Goal: Task Accomplishment & Management: Use online tool/utility

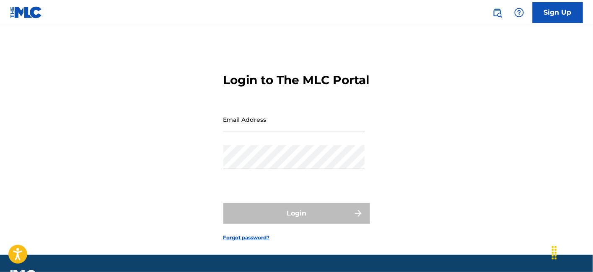
click at [275, 132] on input "Email Address" at bounding box center [294, 120] width 142 height 24
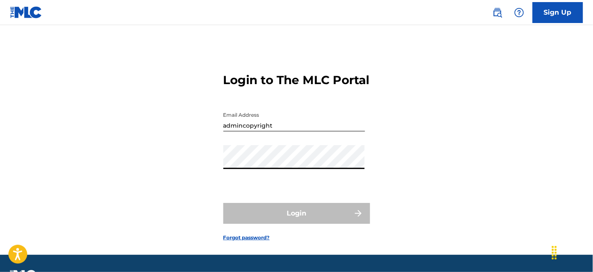
type input "[EMAIL_ADDRESS][DOMAIN_NAME]"
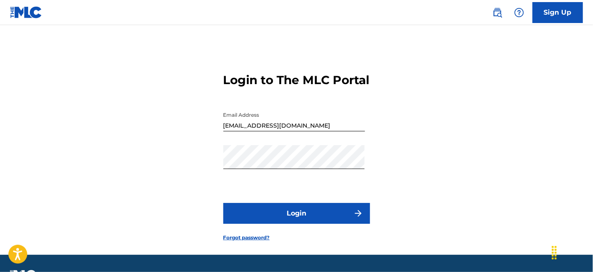
click at [285, 224] on button "Login" at bounding box center [296, 213] width 147 height 21
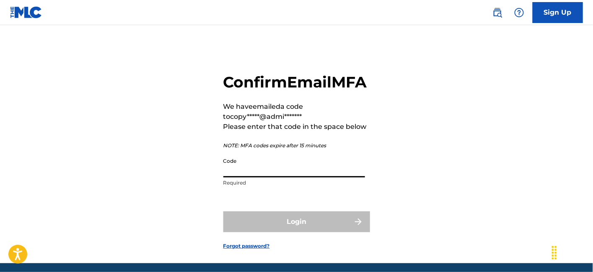
click at [328, 178] on input "Code" at bounding box center [294, 166] width 142 height 24
paste input "699786"
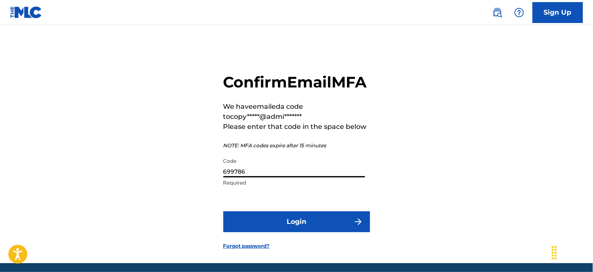
type input "699786"
click at [329, 232] on button "Login" at bounding box center [296, 222] width 147 height 21
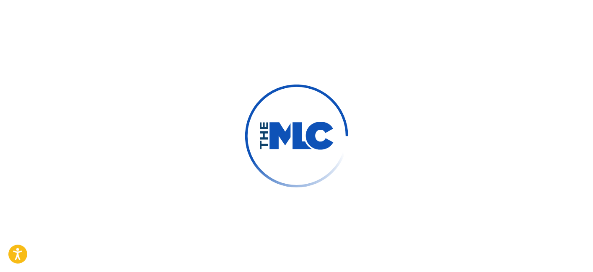
scroll to position [50, 0]
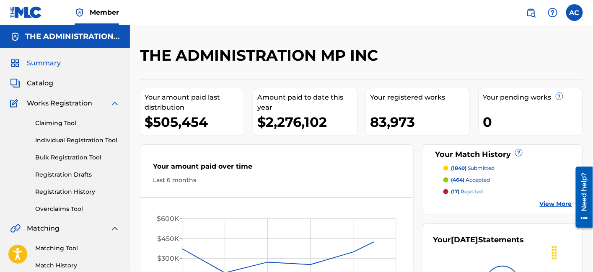
click at [52, 84] on span "Catalog" at bounding box center [40, 83] width 26 height 10
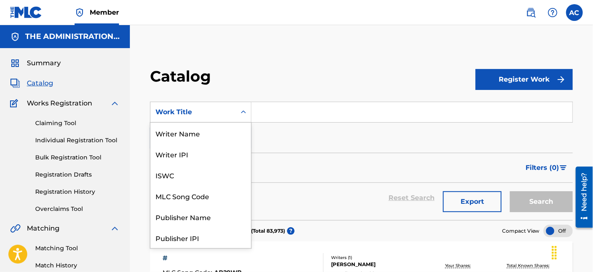
click at [235, 115] on div "Work Title" at bounding box center [192, 112] width 85 height 16
click at [221, 139] on div "Writer Name" at bounding box center [200, 133] width 101 height 21
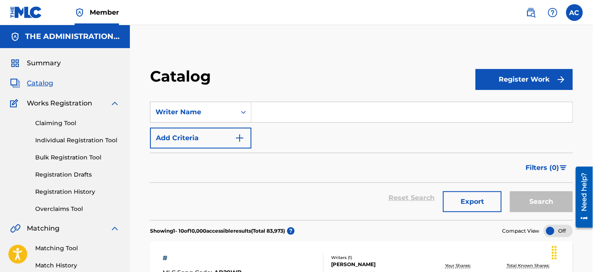
click at [292, 109] on input "Search Form" at bounding box center [411, 112] width 321 height 20
paste input "[PERSON_NAME] [PERSON_NAME]"
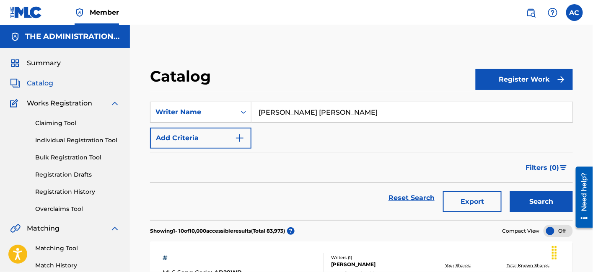
click at [312, 113] on input "[PERSON_NAME] [PERSON_NAME]" at bounding box center [411, 112] width 321 height 20
type input "[PERSON_NAME]"
click at [245, 141] on button "Add Criteria" at bounding box center [200, 138] width 101 height 21
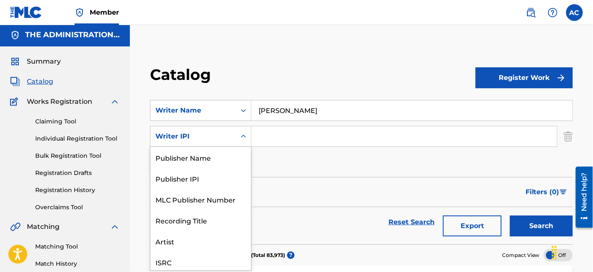
click at [227, 144] on div "Writer IPI" at bounding box center [192, 137] width 85 height 16
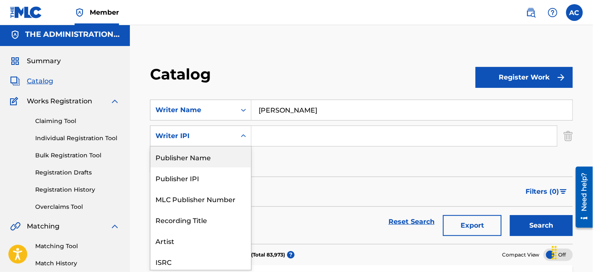
click at [225, 161] on div "Publisher Name" at bounding box center [200, 157] width 101 height 21
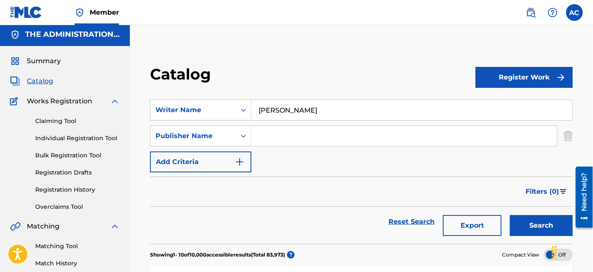
click at [267, 131] on input "Search Form" at bounding box center [403, 136] width 305 height 20
paste input "Paid Cash Entertainment"
type input "Paid Cash Entertainment"
click at [529, 218] on button "Search" at bounding box center [541, 225] width 63 height 21
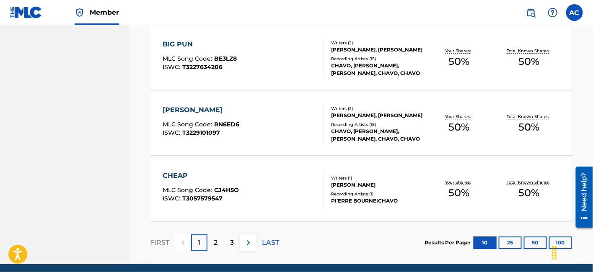
scroll to position [733, 0]
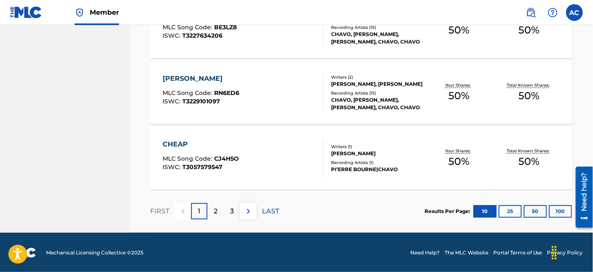
click at [528, 211] on button "50" at bounding box center [535, 211] width 23 height 13
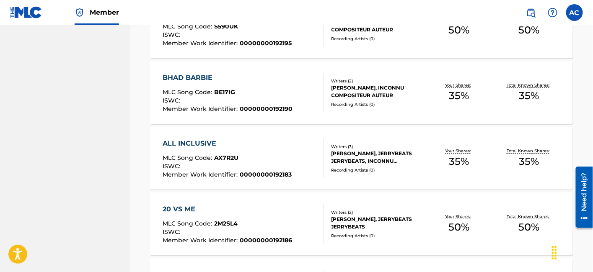
scroll to position [3362, 0]
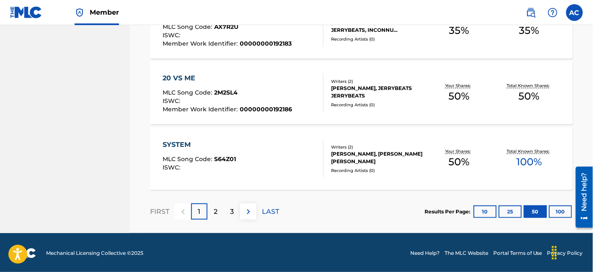
click at [248, 209] on img at bounding box center [248, 212] width 10 height 10
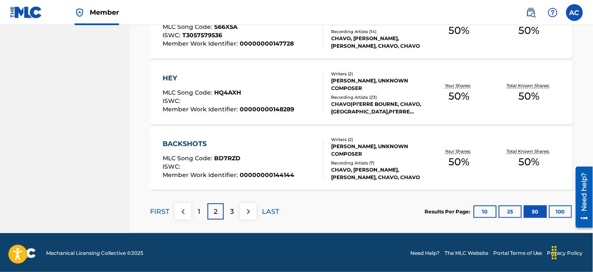
click at [248, 209] on img at bounding box center [248, 212] width 10 height 10
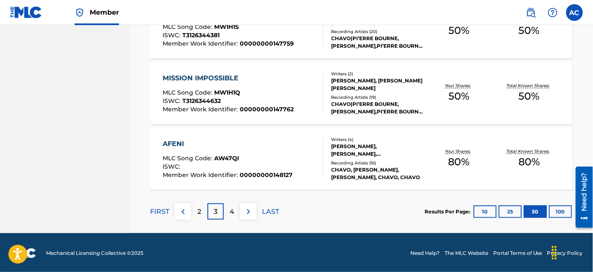
click at [235, 209] on div "4" at bounding box center [232, 212] width 16 height 16
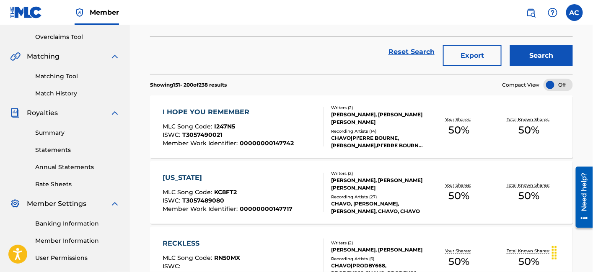
scroll to position [173, 0]
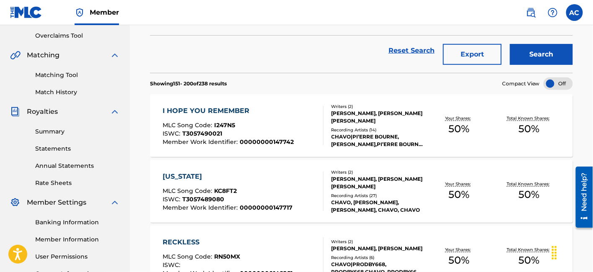
click at [258, 118] on div "I HOPE YOU REMEMBER MLC Song Code : I247N5 ISWC : T3057490021 Member Work Ident…" at bounding box center [227, 125] width 131 height 39
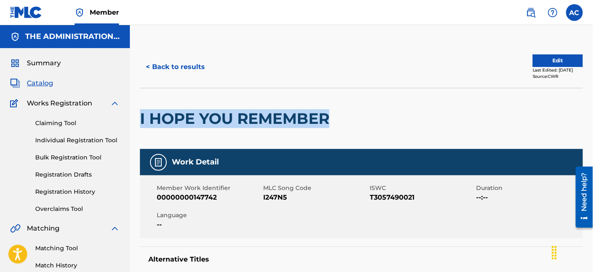
drag, startPoint x: 135, startPoint y: 108, endPoint x: 333, endPoint y: 106, distance: 198.1
copy h2 "I HOPE YOU REMEMBER"
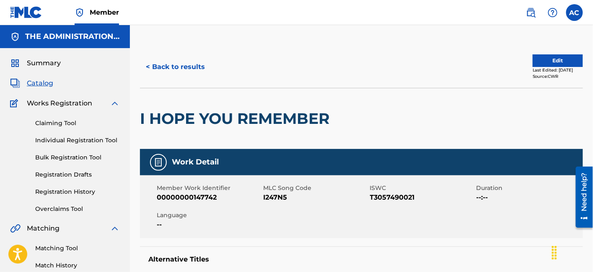
click at [275, 196] on span "I247N5" at bounding box center [315, 198] width 104 height 10
copy span "I247N5"
click at [152, 72] on button "< Back to results" at bounding box center [175, 67] width 71 height 21
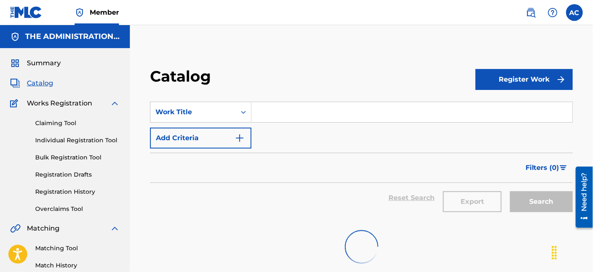
scroll to position [173, 0]
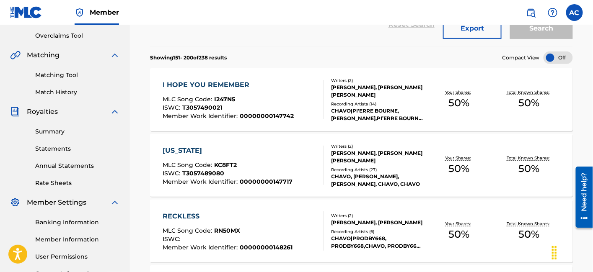
click at [230, 147] on div "[US_STATE]" at bounding box center [227, 151] width 130 height 10
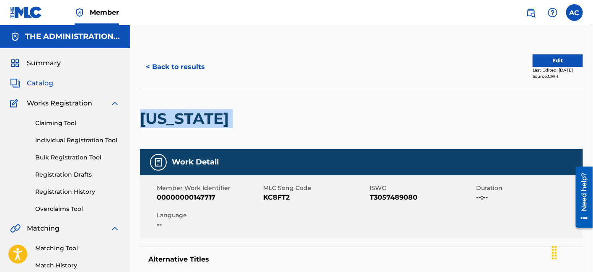
drag, startPoint x: 141, startPoint y: 115, endPoint x: 245, endPoint y: 116, distance: 103.5
click at [245, 116] on div "[US_STATE]" at bounding box center [361, 118] width 443 height 61
copy div "[US_STATE]"
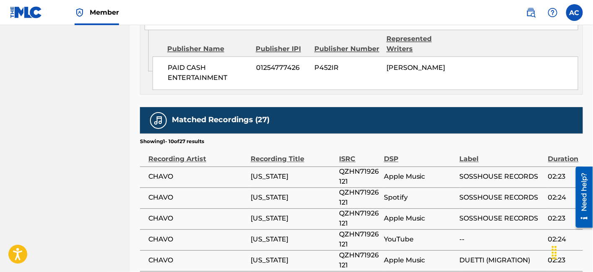
scroll to position [515, 0]
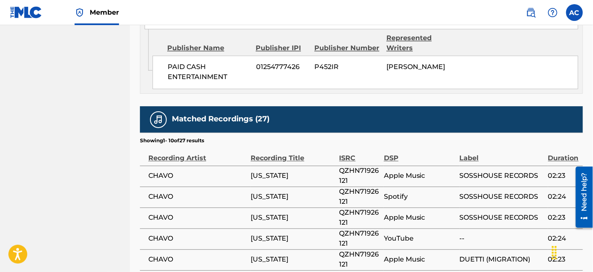
click at [383, 101] on div "Work Detail Member Work Identifier 00000000147717 MLC Song Code KC8FT2 ISWC T30…" at bounding box center [361, 19] width 443 height 771
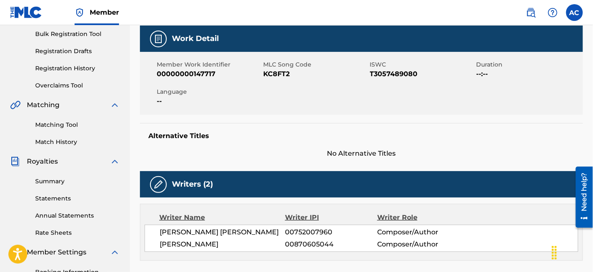
scroll to position [0, 0]
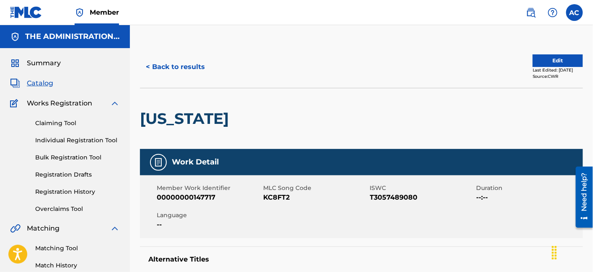
click at [233, 101] on div at bounding box center [284, 118] width 102 height 61
click at [190, 118] on h2 "[US_STATE]" at bounding box center [186, 118] width 93 height 19
copy h2 "[US_STATE]"
click at [282, 197] on span "KC8FT2" at bounding box center [315, 198] width 104 height 10
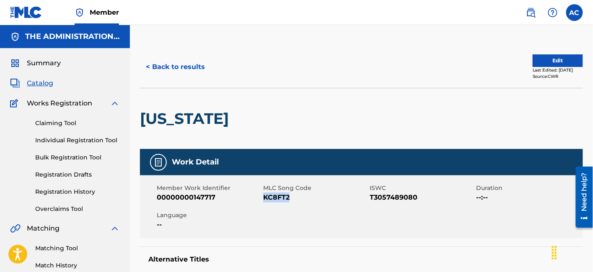
click at [282, 197] on span "KC8FT2" at bounding box center [315, 198] width 104 height 10
copy span "KC8FT2"
click at [178, 72] on button "< Back to results" at bounding box center [175, 67] width 71 height 21
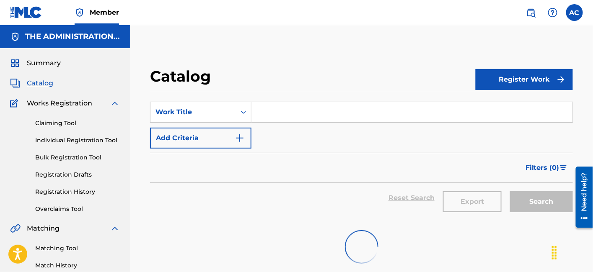
scroll to position [173, 0]
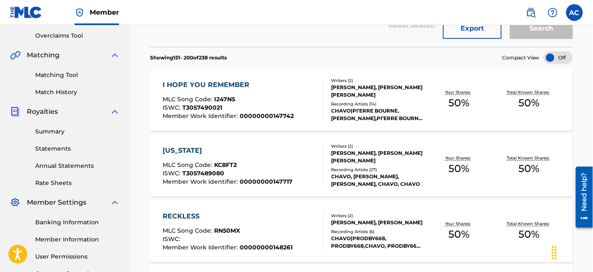
click at [276, 232] on div "MLC Song Code : RN50MX" at bounding box center [227, 232] width 130 height 8
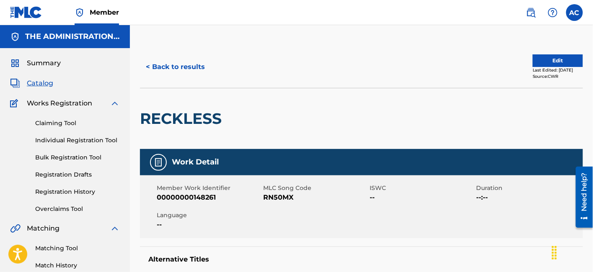
click at [214, 126] on h2 "RECKLESS" at bounding box center [183, 118] width 86 height 19
copy h2 "RECKLESS"
click at [279, 200] on span "RN50MX" at bounding box center [315, 198] width 104 height 10
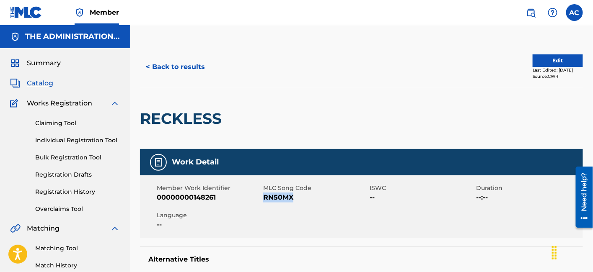
click at [279, 200] on span "RN50MX" at bounding box center [315, 198] width 104 height 10
copy span "RN50MX"
drag, startPoint x: 279, startPoint y: 200, endPoint x: 404, endPoint y: 76, distance: 176.2
click at [182, 65] on button "< Back to results" at bounding box center [175, 67] width 71 height 21
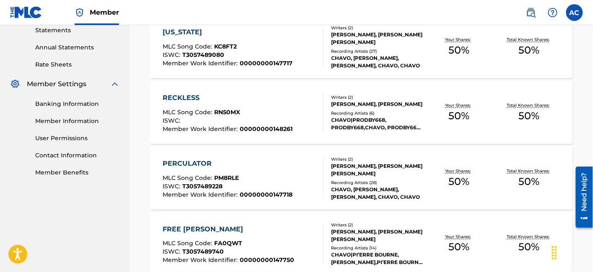
scroll to position [305, 0]
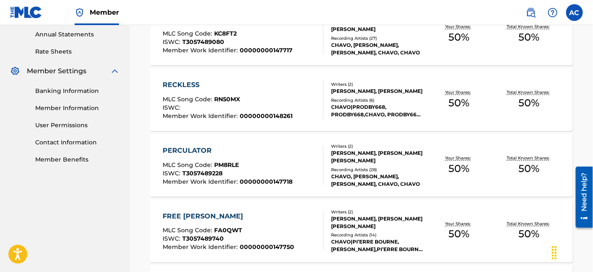
click at [200, 153] on div "PERCULATOR" at bounding box center [227, 151] width 130 height 10
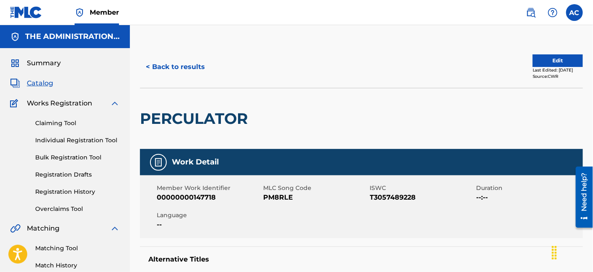
click at [207, 116] on h2 "PERCULATOR" at bounding box center [196, 118] width 112 height 19
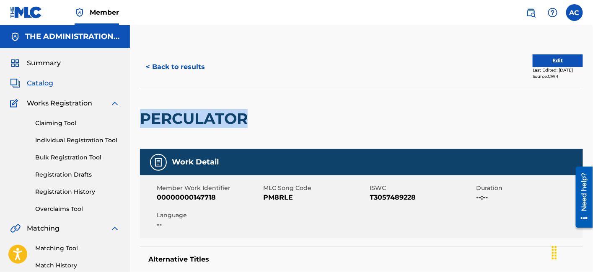
click at [207, 116] on h2 "PERCULATOR" at bounding box center [196, 118] width 112 height 19
copy h2 "PERCULATOR"
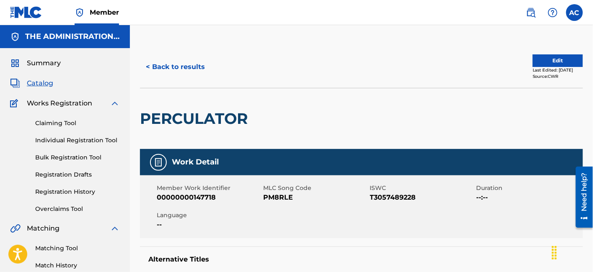
click at [285, 199] on span "PM8RLE" at bounding box center [315, 198] width 104 height 10
drag, startPoint x: 285, startPoint y: 199, endPoint x: 278, endPoint y: 196, distance: 7.3
click at [278, 196] on span "PM8RLE" at bounding box center [315, 198] width 104 height 10
click at [189, 69] on button "< Back to results" at bounding box center [175, 67] width 71 height 21
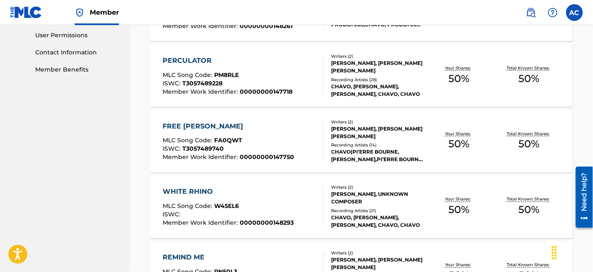
scroll to position [396, 0]
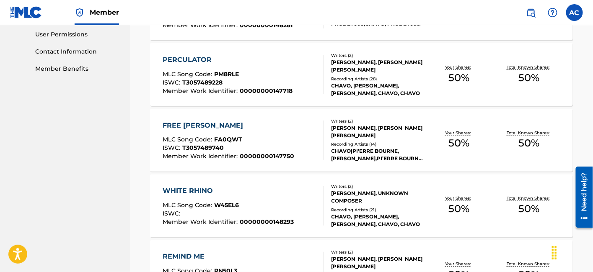
click at [260, 121] on div "FREE [PERSON_NAME]" at bounding box center [228, 126] width 132 height 10
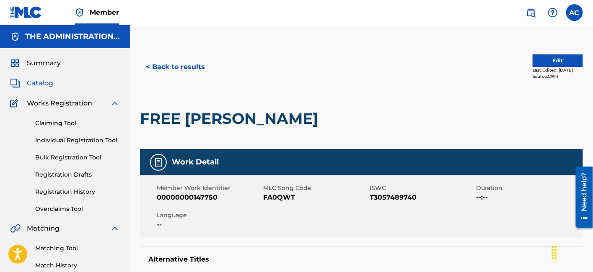
click at [193, 109] on h2 "FREE [PERSON_NAME]" at bounding box center [231, 118] width 182 height 19
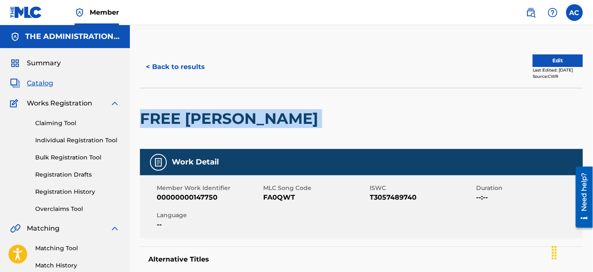
click at [193, 109] on h2 "FREE [PERSON_NAME]" at bounding box center [231, 118] width 182 height 19
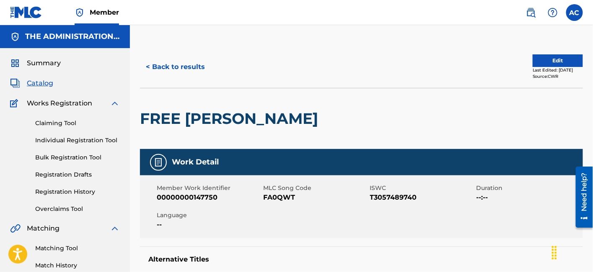
click at [273, 199] on span "FA0QWT" at bounding box center [315, 198] width 104 height 10
click at [187, 70] on button "< Back to results" at bounding box center [175, 67] width 71 height 21
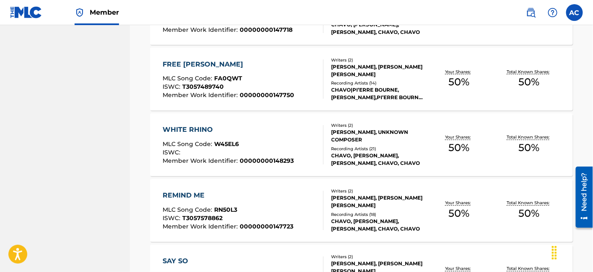
scroll to position [463, 0]
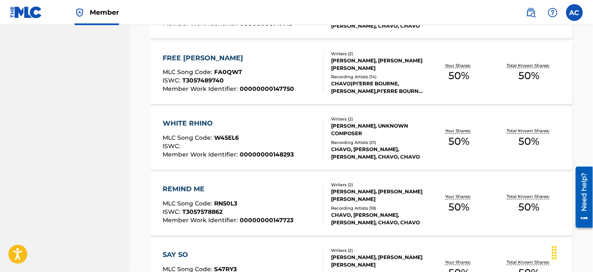
click at [307, 136] on div "WHITE RHINO MLC Song Code : W45EL6 ISWC : Member Work Identifier : 000000001482…" at bounding box center [242, 138] width 160 height 39
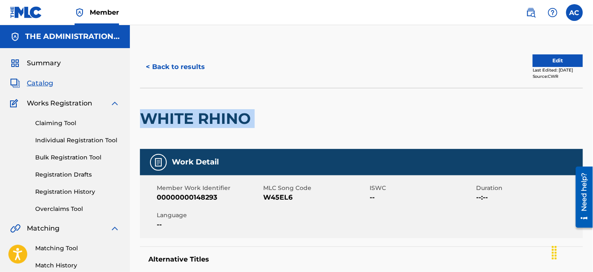
drag, startPoint x: 147, startPoint y: 110, endPoint x: 273, endPoint y: 125, distance: 126.5
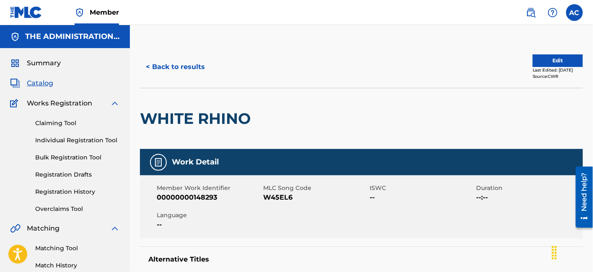
click at [275, 198] on span "W45EL6" at bounding box center [315, 198] width 104 height 10
click at [159, 60] on button "< Back to results" at bounding box center [175, 67] width 71 height 21
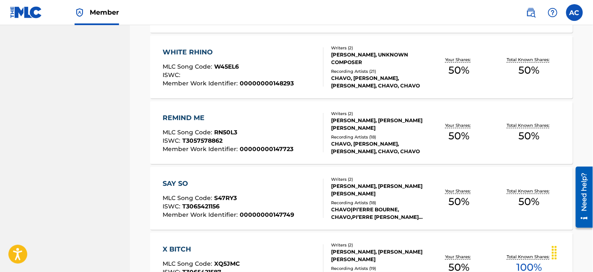
scroll to position [542, 0]
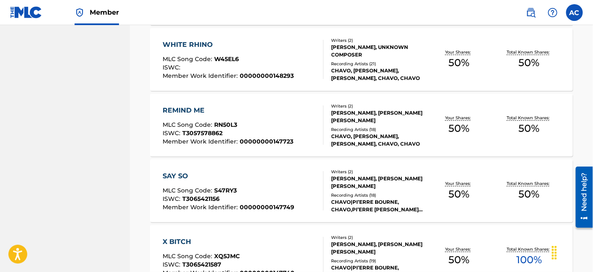
click at [245, 125] on div "MLC Song Code : RN50L3" at bounding box center [227, 126] width 131 height 8
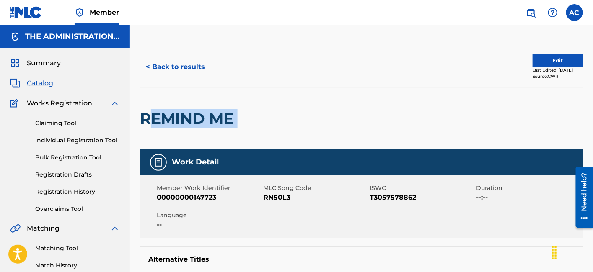
drag, startPoint x: 145, startPoint y: 114, endPoint x: 277, endPoint y: 133, distance: 132.9
click at [277, 133] on div "REMIND ME" at bounding box center [361, 118] width 443 height 61
click at [277, 133] on div at bounding box center [288, 118] width 102 height 61
drag, startPoint x: 136, startPoint y: 120, endPoint x: 276, endPoint y: 139, distance: 141.6
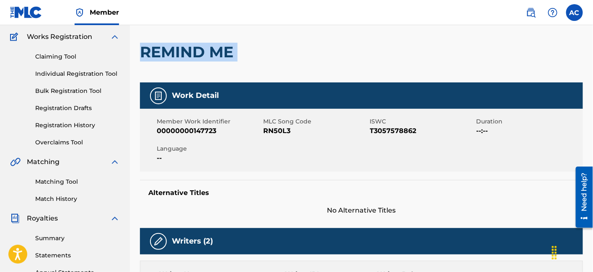
scroll to position [66, 0]
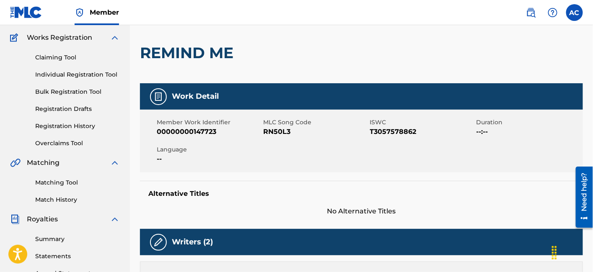
click at [282, 132] on span "RN50L3" at bounding box center [315, 132] width 104 height 10
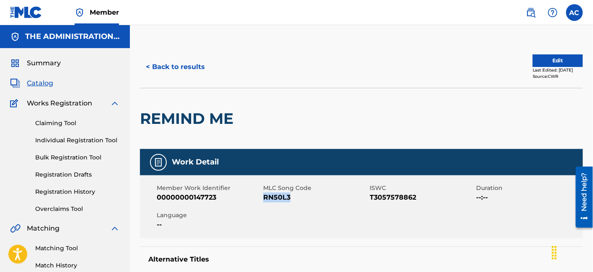
click at [183, 71] on button "< Back to results" at bounding box center [175, 67] width 71 height 21
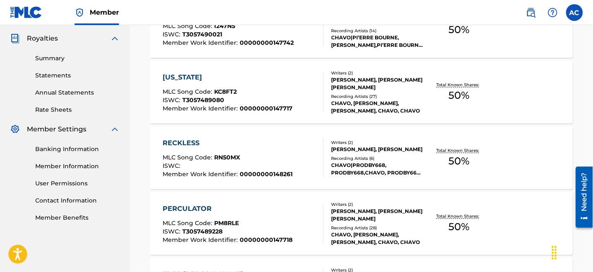
scroll to position [542, 0]
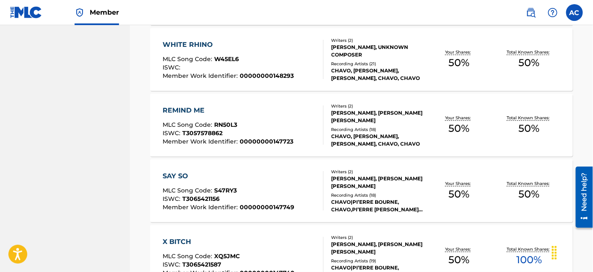
click at [206, 185] on div "SAY SO MLC Song Code : S47RY3 ISWC : T3065421156 Member Work Identifier : 00000…" at bounding box center [228, 190] width 132 height 39
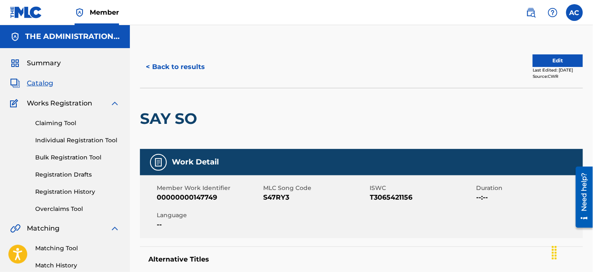
click at [186, 119] on h2 "SAY SO" at bounding box center [170, 118] width 61 height 19
click at [194, 66] on button "< Back to results" at bounding box center [175, 67] width 71 height 21
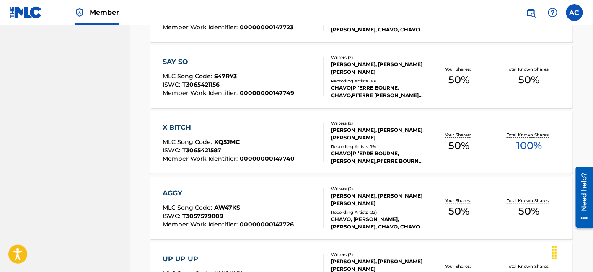
scroll to position [662, 0]
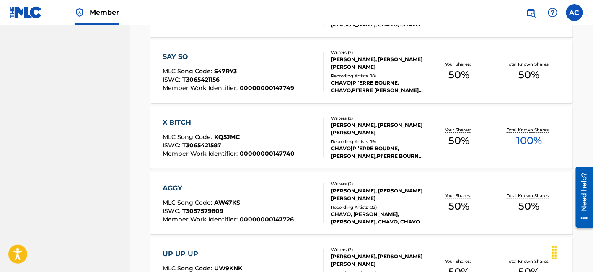
click at [264, 141] on div "MLC Song Code : XQ5JMC" at bounding box center [228, 138] width 132 height 8
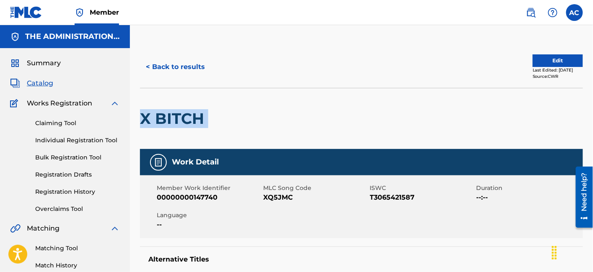
drag, startPoint x: 139, startPoint y: 115, endPoint x: 236, endPoint y: 126, distance: 96.9
click at [236, 126] on div "X BITCH" at bounding box center [361, 118] width 443 height 61
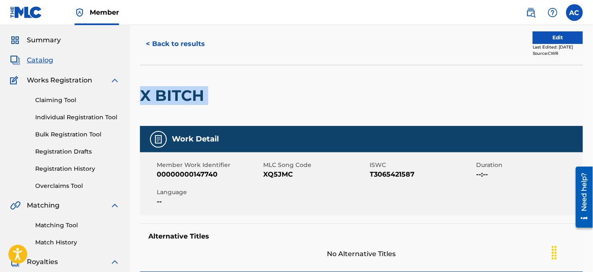
scroll to position [23, 0]
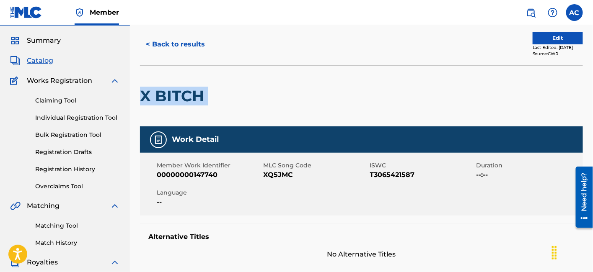
click at [193, 45] on button "< Back to results" at bounding box center [175, 44] width 71 height 21
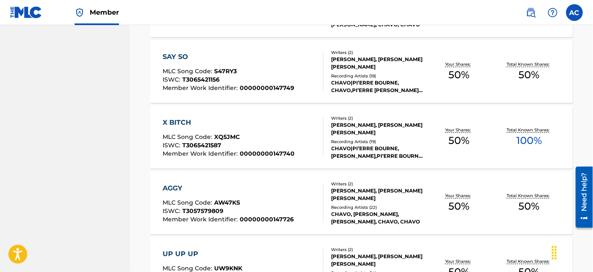
scroll to position [654, 0]
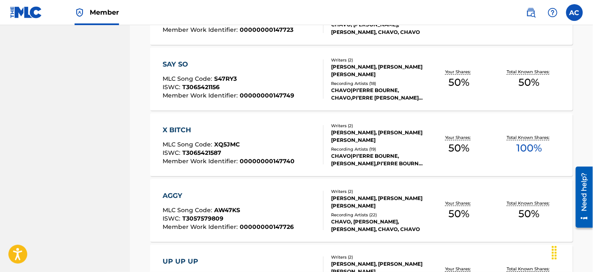
click at [287, 131] on div "X BITCH" at bounding box center [228, 130] width 132 height 10
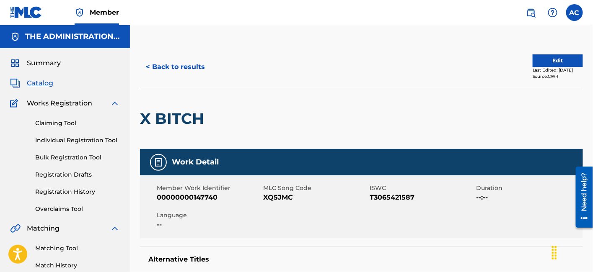
click at [191, 126] on h2 "X BITCH" at bounding box center [174, 118] width 68 height 19
click at [279, 196] on span "XQ5JMC" at bounding box center [315, 198] width 104 height 10
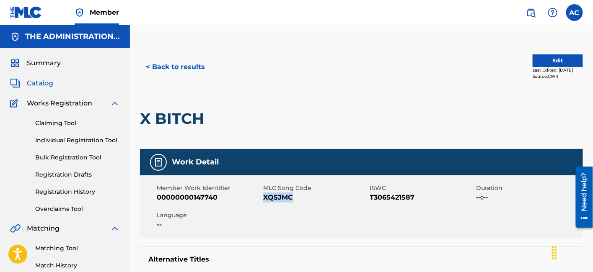
click at [188, 65] on button "< Back to results" at bounding box center [175, 67] width 71 height 21
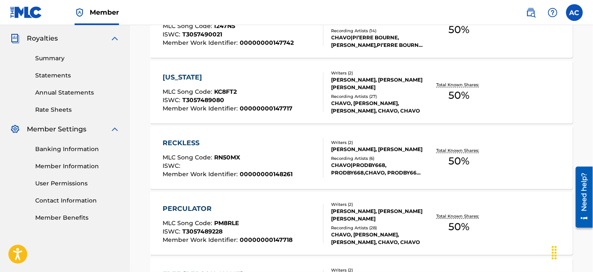
scroll to position [654, 0]
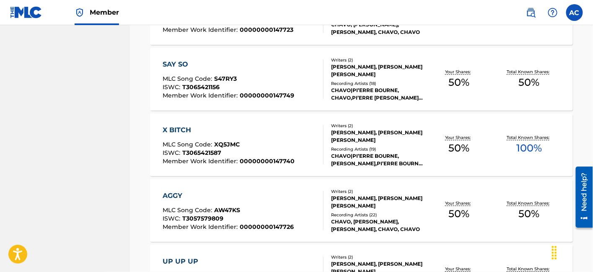
drag, startPoint x: 263, startPoint y: 191, endPoint x: 233, endPoint y: 217, distance: 39.5
click at [233, 217] on div "ISWC : T3057579809" at bounding box center [227, 220] width 131 height 8
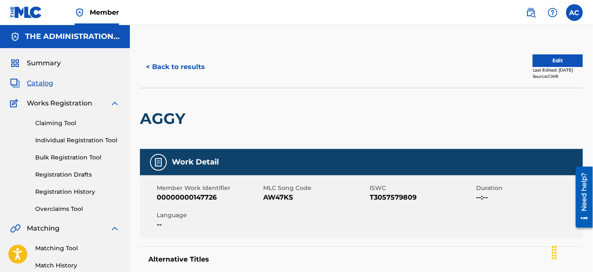
click at [172, 118] on h2 "AGGY" at bounding box center [164, 118] width 49 height 19
click at [274, 198] on span "AW47KS" at bounding box center [315, 198] width 104 height 10
click at [190, 62] on button "< Back to results" at bounding box center [175, 67] width 71 height 21
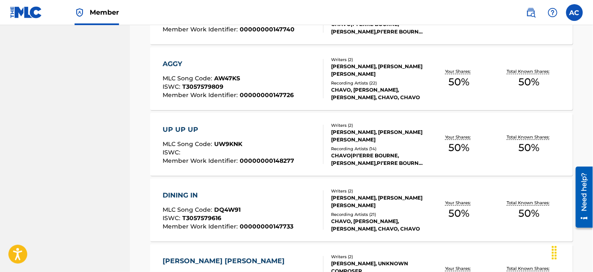
scroll to position [787, 0]
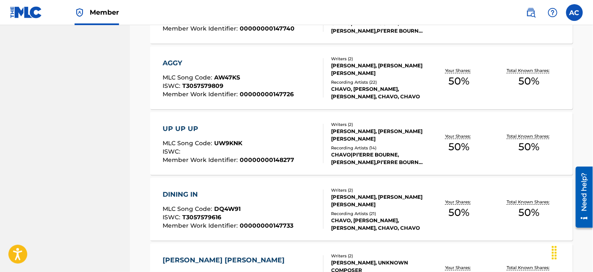
click at [281, 126] on div "UP UP UP" at bounding box center [228, 129] width 132 height 10
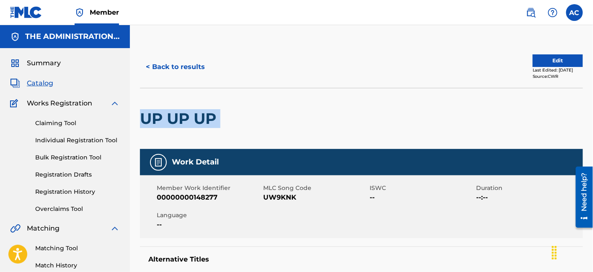
drag, startPoint x: 140, startPoint y: 116, endPoint x: 284, endPoint y: 132, distance: 144.5
click at [284, 132] on div "UP UP UP" at bounding box center [361, 118] width 443 height 61
click at [281, 198] on span "UW9KNK" at bounding box center [315, 198] width 104 height 10
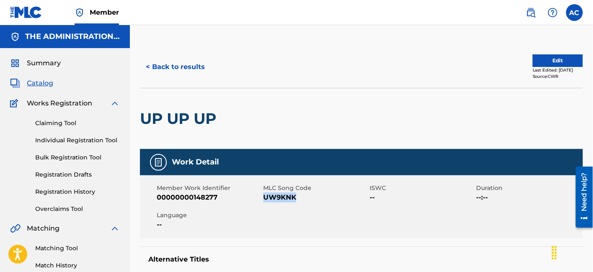
click at [281, 198] on span "UW9KNK" at bounding box center [315, 198] width 104 height 10
click at [195, 64] on button "< Back to results" at bounding box center [175, 67] width 71 height 21
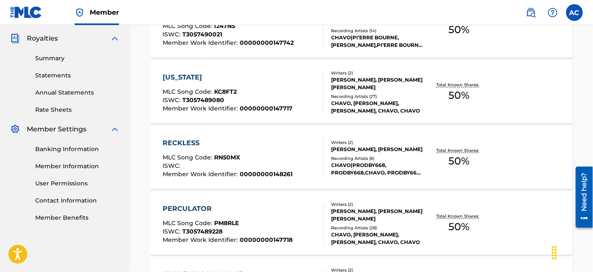
scroll to position [787, 0]
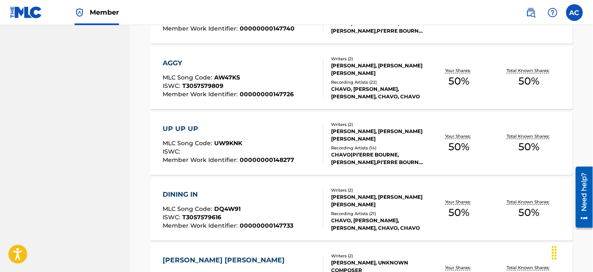
click at [281, 196] on div "DINING IN" at bounding box center [227, 195] width 131 height 10
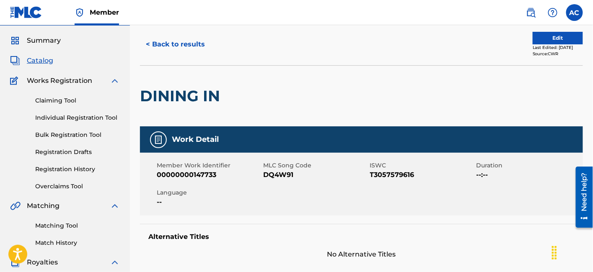
scroll to position [23, 0]
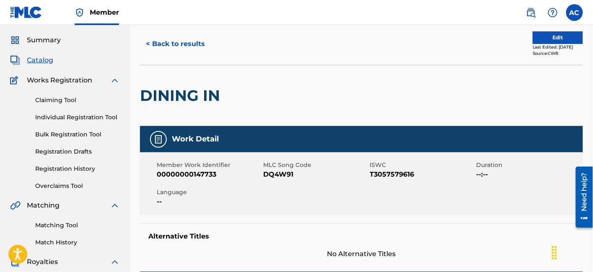
click at [184, 99] on h2 "DINING IN" at bounding box center [182, 95] width 84 height 19
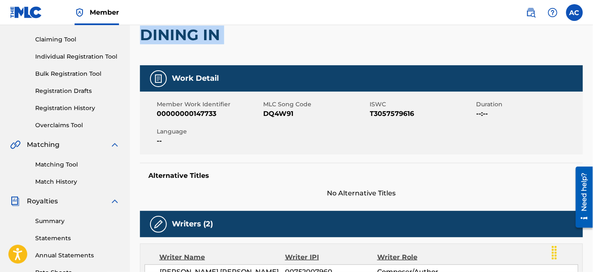
scroll to position [83, 0]
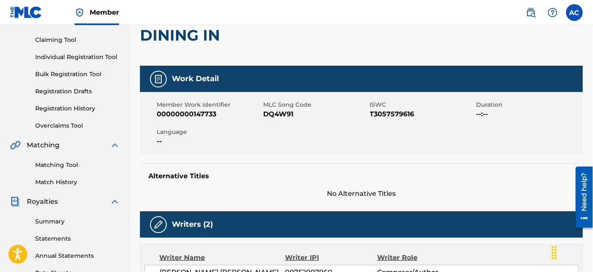
click at [287, 111] on span "DQ4W91" at bounding box center [315, 114] width 104 height 10
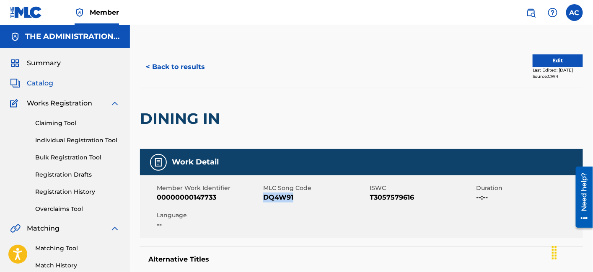
click at [152, 70] on button "< Back to results" at bounding box center [175, 67] width 71 height 21
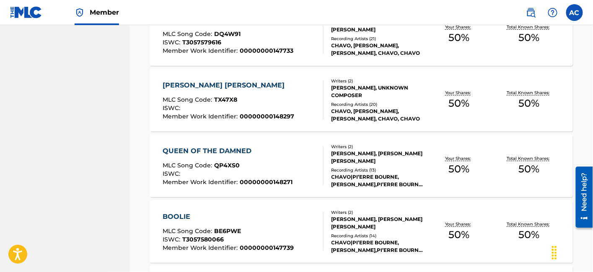
scroll to position [983, 0]
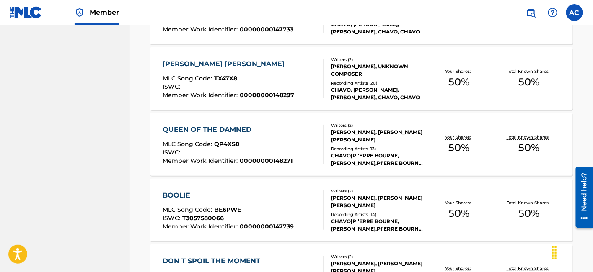
click at [286, 84] on div "ISWC :" at bounding box center [228, 88] width 132 height 8
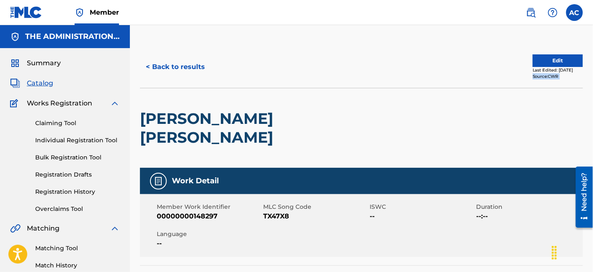
drag, startPoint x: 137, startPoint y: 111, endPoint x: 389, endPoint y: 85, distance: 252.6
click at [286, 121] on h2 "[PERSON_NAME] [PERSON_NAME]" at bounding box center [273, 128] width 266 height 38
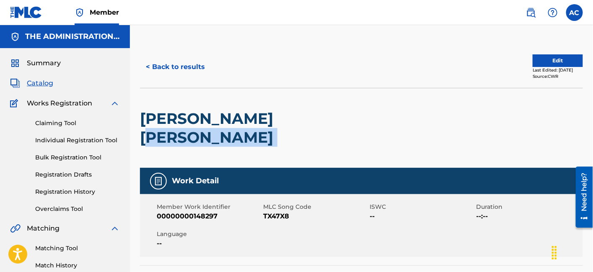
click at [286, 121] on h2 "[PERSON_NAME] [PERSON_NAME]" at bounding box center [273, 128] width 266 height 38
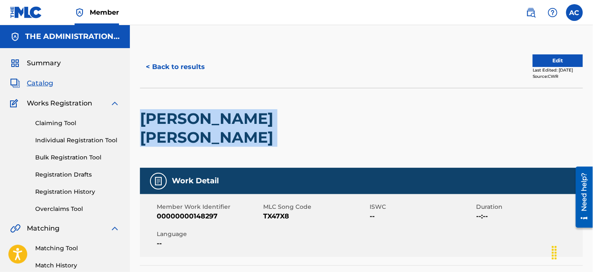
click at [286, 121] on h2 "[PERSON_NAME] [PERSON_NAME]" at bounding box center [273, 128] width 266 height 38
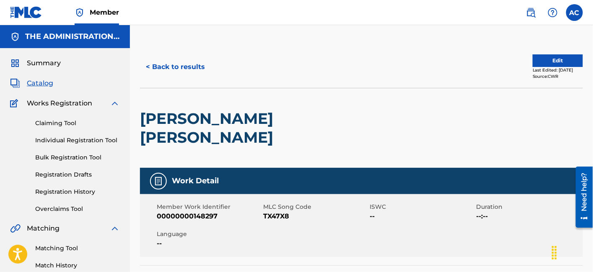
click at [285, 212] on span "TX47X8" at bounding box center [315, 217] width 104 height 10
click at [191, 74] on button "< Back to results" at bounding box center [175, 67] width 71 height 21
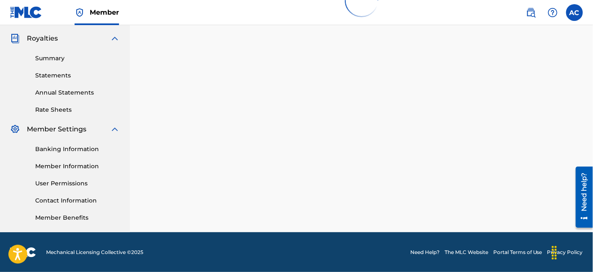
scroll to position [983, 0]
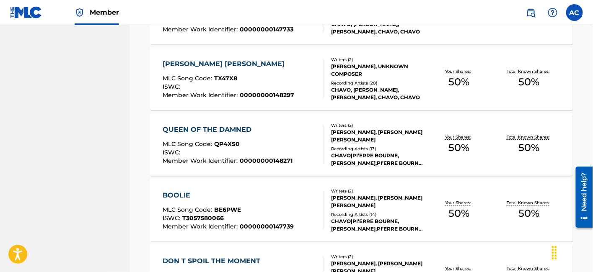
click at [199, 142] on span "MLC Song Code :" at bounding box center [188, 144] width 52 height 8
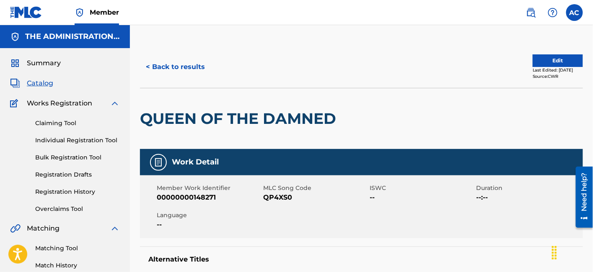
click at [208, 122] on h2 "QUEEN OF THE DAMNED" at bounding box center [240, 118] width 200 height 19
click at [209, 119] on h2 "QUEEN OF THE DAMNED" at bounding box center [240, 118] width 200 height 19
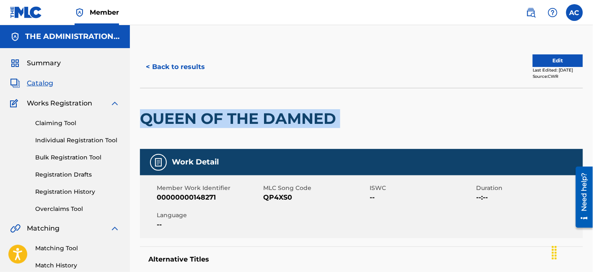
click at [209, 119] on h2 "QUEEN OF THE DAMNED" at bounding box center [240, 118] width 200 height 19
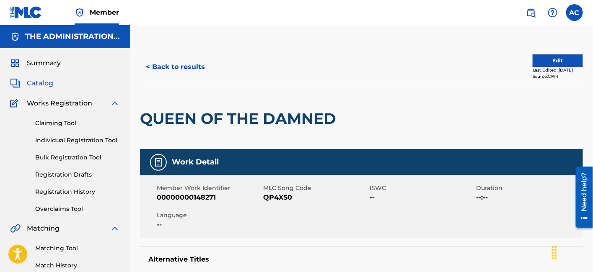
click at [281, 199] on span "QP4XS0" at bounding box center [315, 198] width 104 height 10
click at [203, 70] on button "< Back to results" at bounding box center [175, 67] width 71 height 21
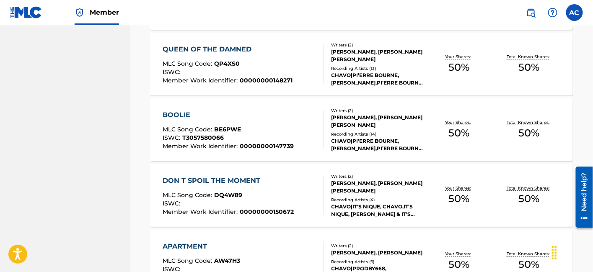
scroll to position [1065, 0]
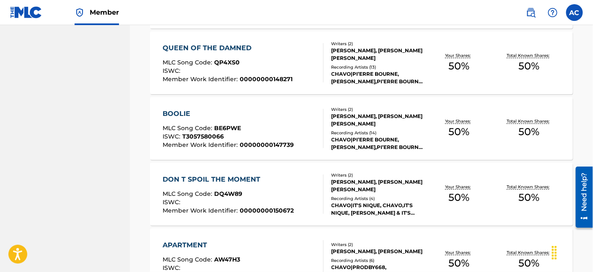
click at [242, 126] on div "MLC Song Code : BE6PWE" at bounding box center [227, 129] width 131 height 8
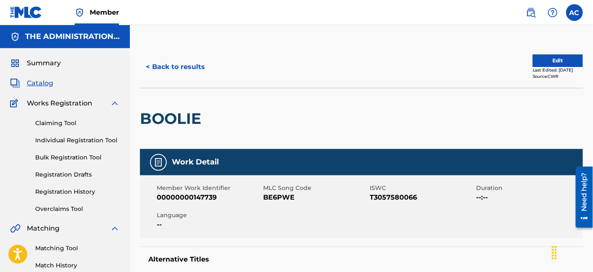
click at [189, 116] on h2 "BOOLIE" at bounding box center [172, 118] width 65 height 19
click at [280, 191] on span "MLC Song Code" at bounding box center [315, 188] width 104 height 9
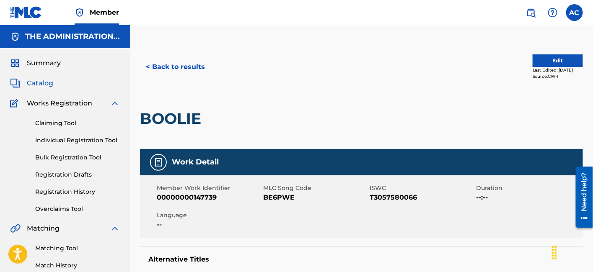
click at [279, 199] on span "BE6PWE" at bounding box center [315, 198] width 104 height 10
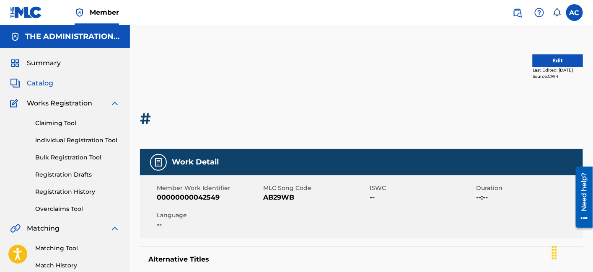
click at [41, 84] on span "Catalog" at bounding box center [40, 83] width 26 height 10
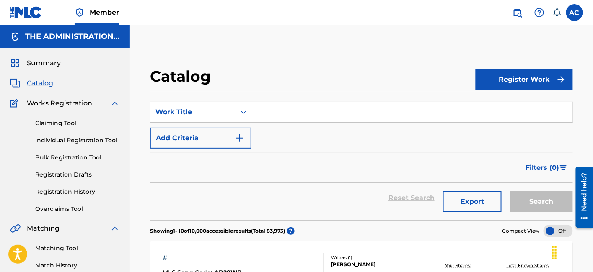
click at [67, 256] on link "Match History" at bounding box center [77, 265] width 85 height 9
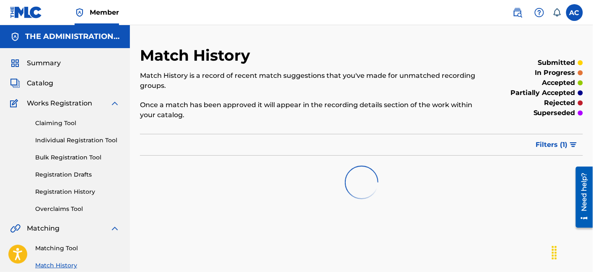
click at [54, 253] on div "Matching Tool Match History" at bounding box center [65, 252] width 110 height 36
click at [58, 248] on link "Matching Tool" at bounding box center [77, 248] width 85 height 9
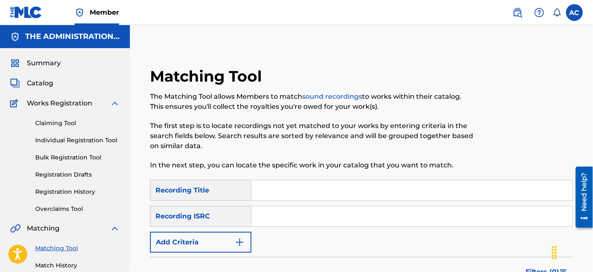
click at [281, 222] on input "Search Form" at bounding box center [411, 216] width 321 height 20
paste input "USLZJ2075203"
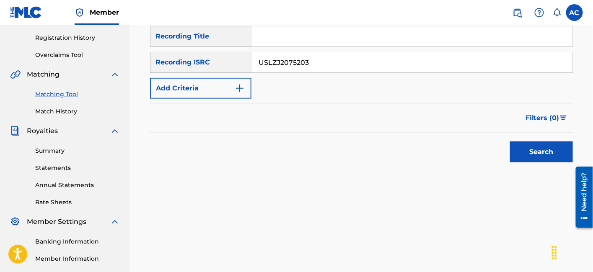
scroll to position [155, 0]
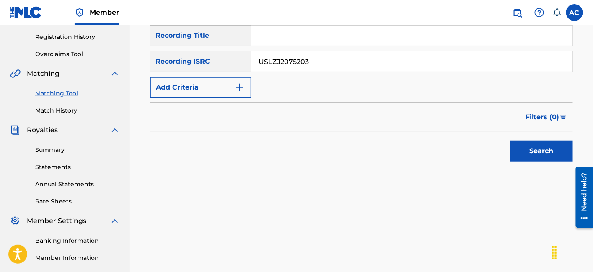
type input "USLZJ2075203"
click at [532, 178] on div "Matching Tool The Matching Tool allows Members to match sound recordings to wor…" at bounding box center [361, 62] width 423 height 301
click at [534, 159] on button "Search" at bounding box center [541, 151] width 63 height 21
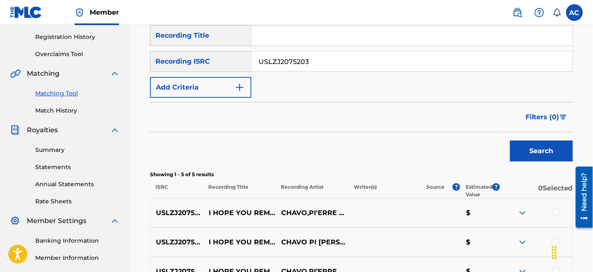
scroll to position [309, 0]
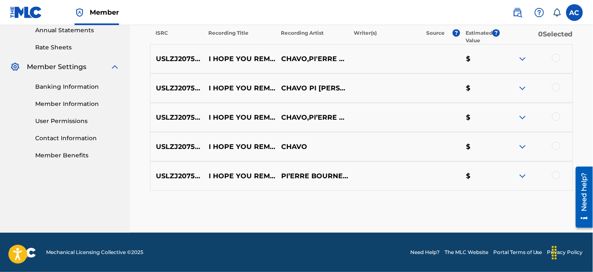
click at [556, 55] on div at bounding box center [556, 58] width 8 height 8
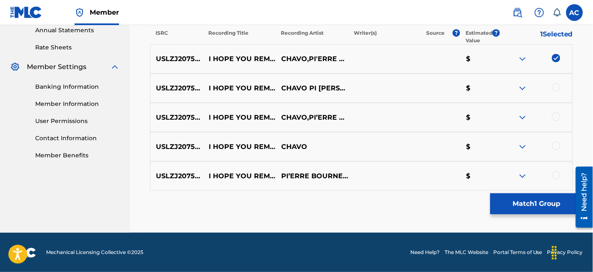
click at [556, 87] on div at bounding box center [556, 87] width 8 height 8
click at [554, 119] on div at bounding box center [556, 117] width 8 height 8
click at [556, 147] on div at bounding box center [556, 146] width 8 height 8
click at [557, 174] on div at bounding box center [556, 175] width 8 height 8
click at [537, 206] on button "Match 5 Groups" at bounding box center [536, 203] width 93 height 21
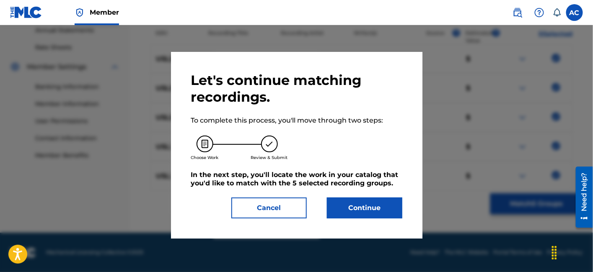
click at [385, 214] on button "Continue" at bounding box center [364, 208] width 75 height 21
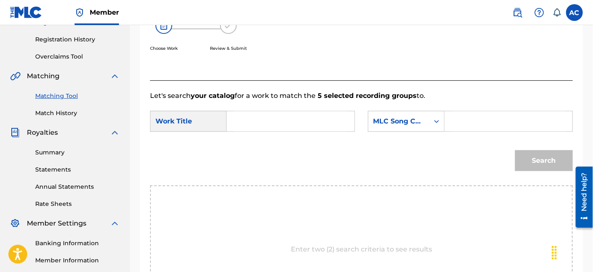
scroll to position [152, 0]
click at [320, 118] on input "Search Form" at bounding box center [290, 122] width 113 height 20
paste input "I Hope You Remember"
type input "I Hope You Remember"
click at [505, 129] on input "Search Form" at bounding box center [507, 122] width 113 height 20
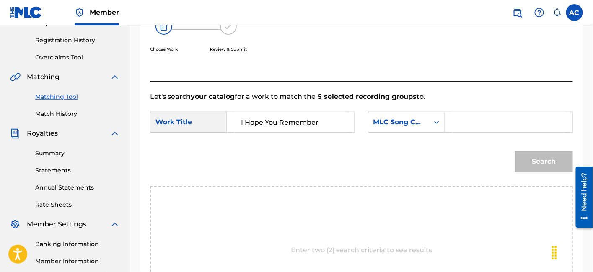
paste input "I247N5"
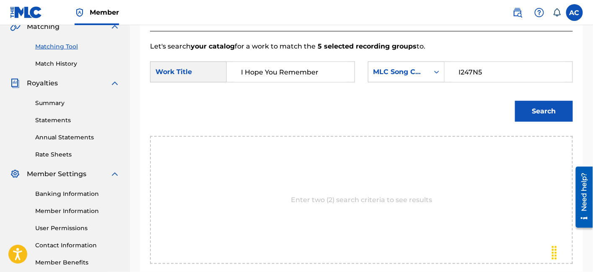
scroll to position [202, 0]
type input "I247N5"
click at [561, 103] on button "Search" at bounding box center [544, 111] width 58 height 21
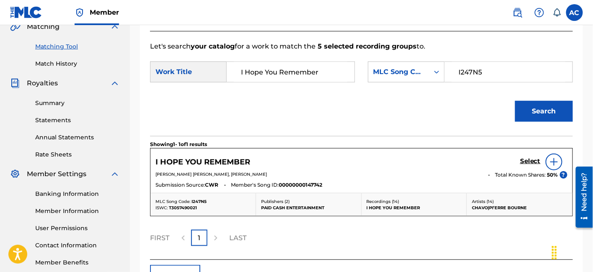
click at [528, 160] on h5 "Select" at bounding box center [530, 161] width 21 height 8
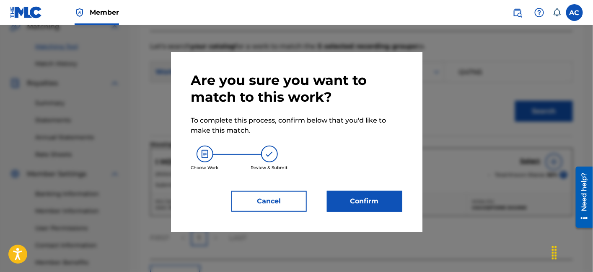
click at [358, 192] on button "Confirm" at bounding box center [364, 201] width 75 height 21
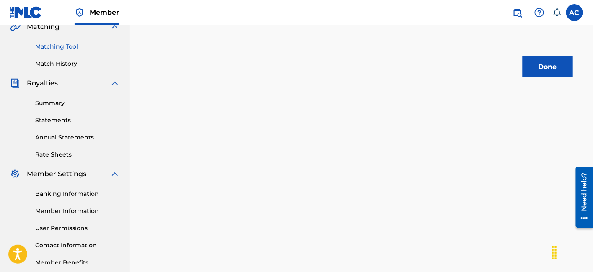
click at [535, 72] on button "Done" at bounding box center [547, 67] width 50 height 21
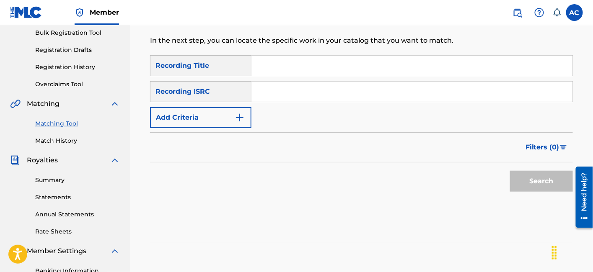
scroll to position [123, 0]
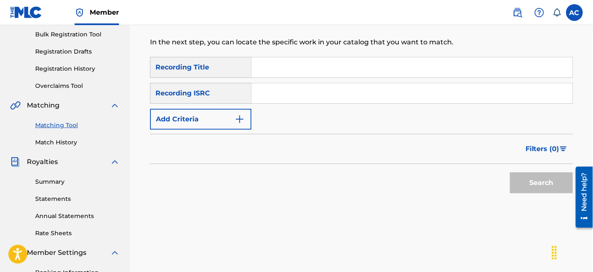
click at [325, 101] on input "Search Form" at bounding box center [411, 93] width 321 height 20
paste input "[US_STATE]"
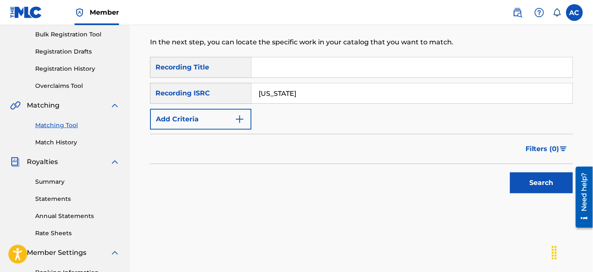
click at [280, 91] on input "[US_STATE]" at bounding box center [411, 93] width 321 height 20
paste input "QZHN71926121"
type input "QZHN71926121"
click at [510, 173] on button "Search" at bounding box center [541, 183] width 63 height 21
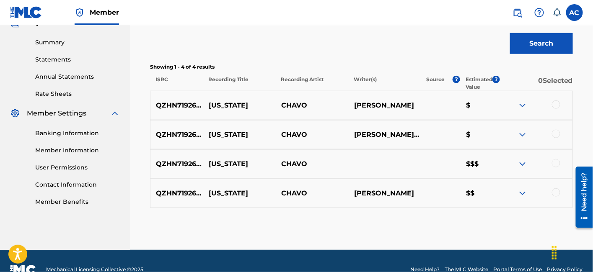
scroll to position [280, 0]
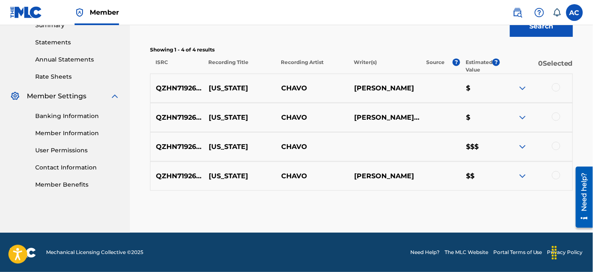
click at [556, 90] on div at bounding box center [556, 87] width 8 height 8
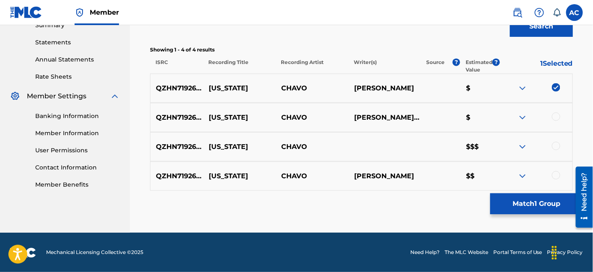
click at [556, 115] on div at bounding box center [556, 117] width 8 height 8
click at [558, 147] on div at bounding box center [556, 146] width 8 height 8
click at [559, 174] on div at bounding box center [556, 175] width 8 height 8
click at [525, 208] on button "Match 4 Groups" at bounding box center [536, 203] width 93 height 21
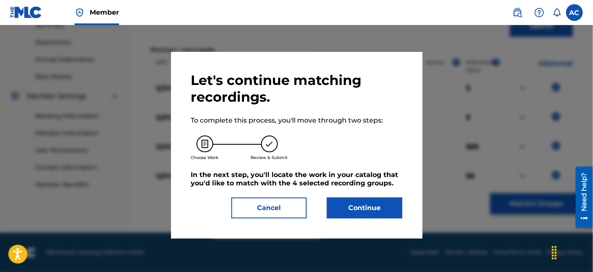
click at [359, 202] on button "Continue" at bounding box center [364, 208] width 75 height 21
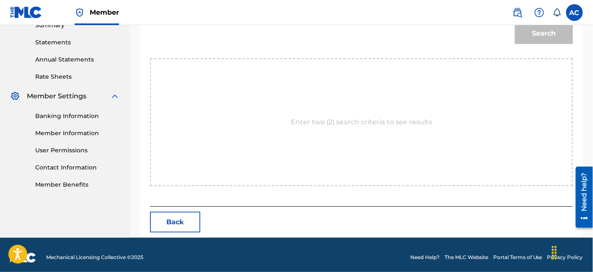
scroll to position [169, 0]
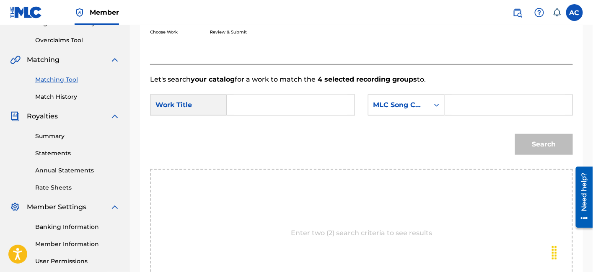
click at [289, 111] on input "Search Form" at bounding box center [290, 105] width 113 height 20
paste input "[US_STATE]"
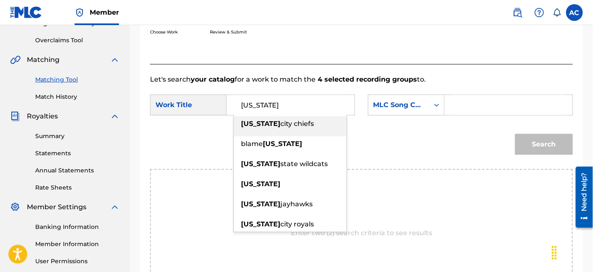
type input "[US_STATE]"
click at [482, 103] on input "Search Form" at bounding box center [507, 105] width 113 height 20
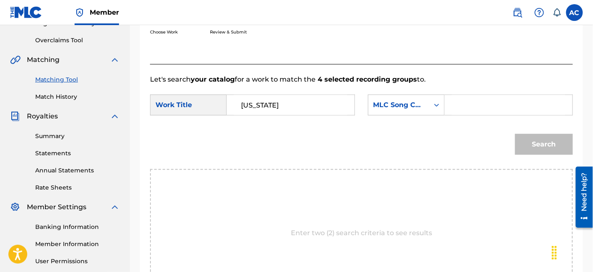
paste input "KC8FT2"
type input "KC8FT2"
click at [550, 166] on div "Search" at bounding box center [361, 148] width 423 height 44
click at [549, 132] on div "Search" at bounding box center [542, 143] width 62 height 34
click at [548, 138] on button "Search" at bounding box center [544, 144] width 58 height 21
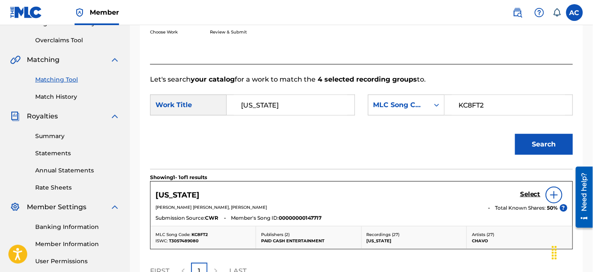
click at [532, 196] on h5 "Select" at bounding box center [530, 195] width 21 height 8
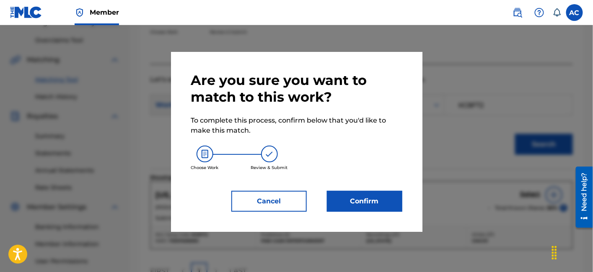
click at [394, 202] on button "Confirm" at bounding box center [364, 201] width 75 height 21
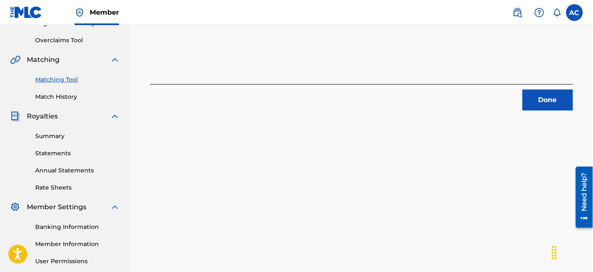
click at [524, 92] on button "Done" at bounding box center [547, 100] width 50 height 21
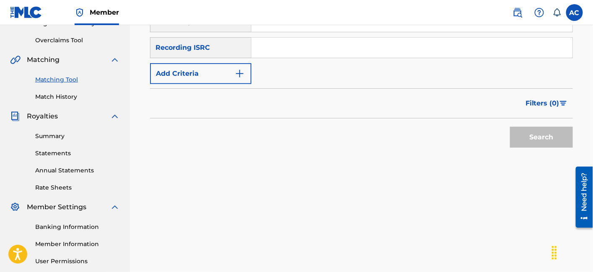
click at [320, 53] on input "Search Form" at bounding box center [411, 48] width 321 height 20
paste input "QZWME2200004"
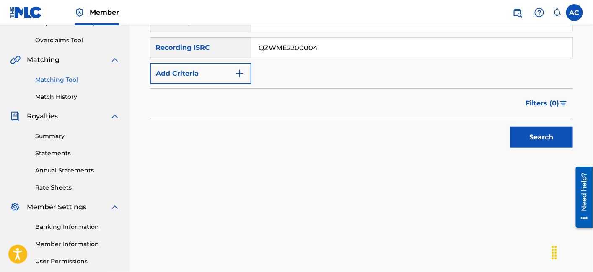
type input "QZWME2200004"
click at [529, 122] on div "Search" at bounding box center [539, 136] width 67 height 34
click at [532, 136] on button "Search" at bounding box center [541, 137] width 63 height 21
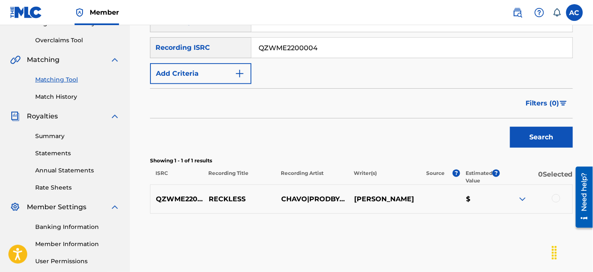
click at [559, 196] on div at bounding box center [556, 198] width 8 height 8
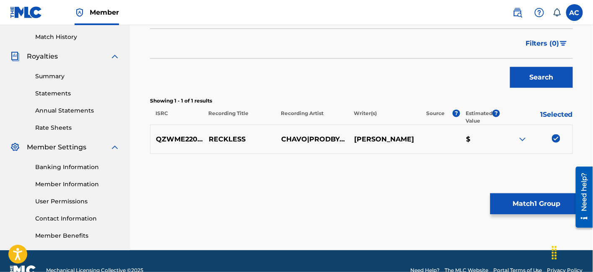
scroll to position [230, 0]
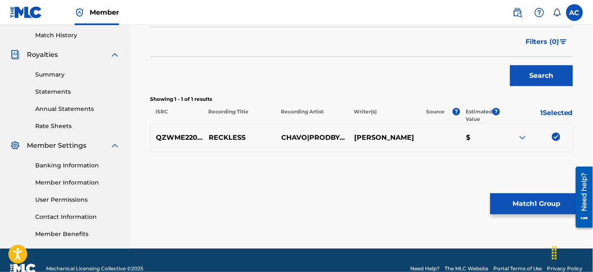
click at [539, 192] on div "Matching Tool The Matching Tool allows Members to match sound recordings to wor…" at bounding box center [361, 16] width 423 height 358
click at [538, 203] on button "Match 1 Group" at bounding box center [536, 203] width 93 height 21
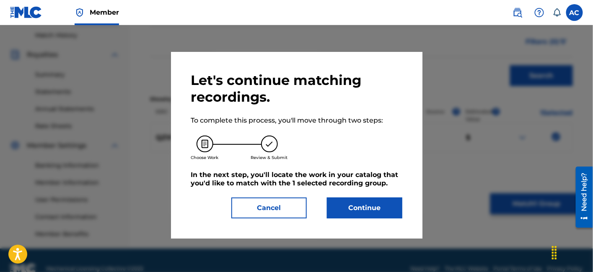
click at [352, 214] on button "Continue" at bounding box center [364, 208] width 75 height 21
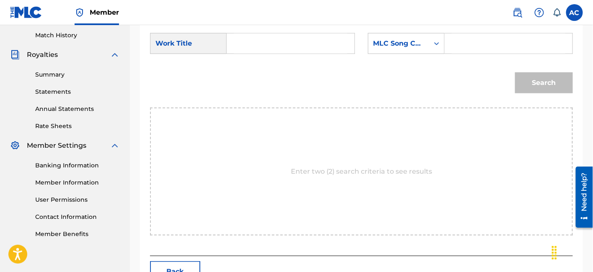
click at [284, 46] on input "Search Form" at bounding box center [290, 44] width 113 height 20
paste input "RECKLESS"
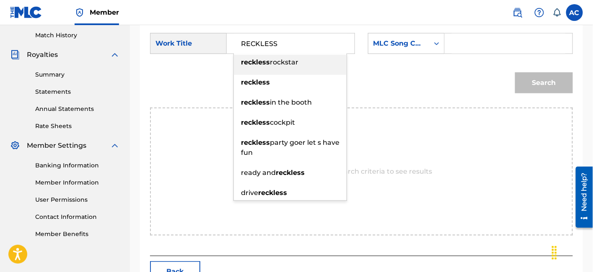
type input "RECKLESS"
click at [489, 42] on input "Search Form" at bounding box center [507, 44] width 113 height 20
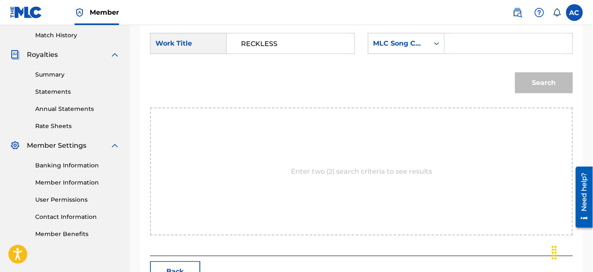
paste input "RN50MX"
type input "RN50MX"
click at [555, 82] on button "Search" at bounding box center [544, 82] width 58 height 21
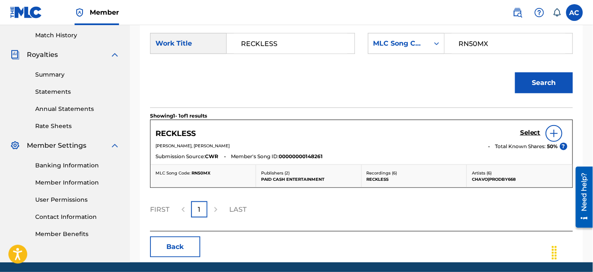
click at [526, 134] on h5 "Select" at bounding box center [530, 133] width 21 height 8
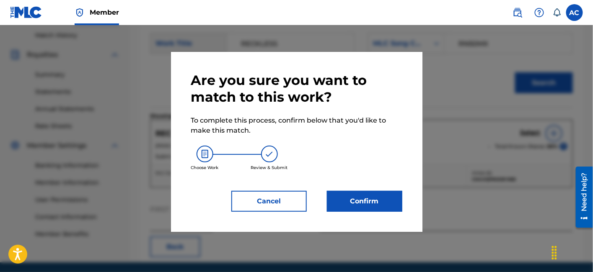
click at [374, 196] on button "Confirm" at bounding box center [364, 201] width 75 height 21
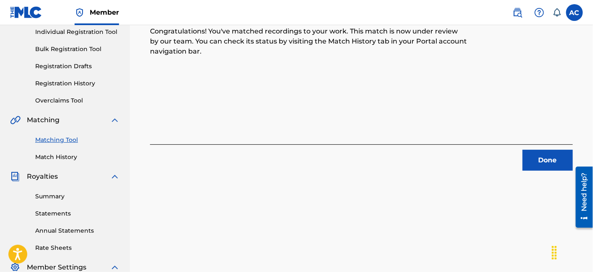
scroll to position [73, 0]
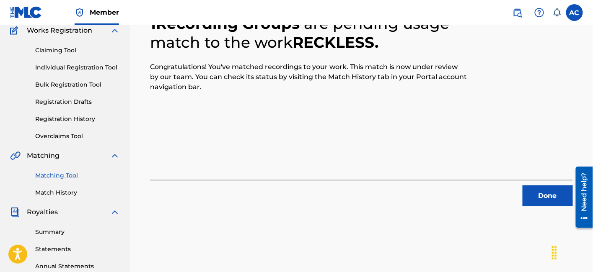
click at [534, 191] on button "Done" at bounding box center [547, 196] width 50 height 21
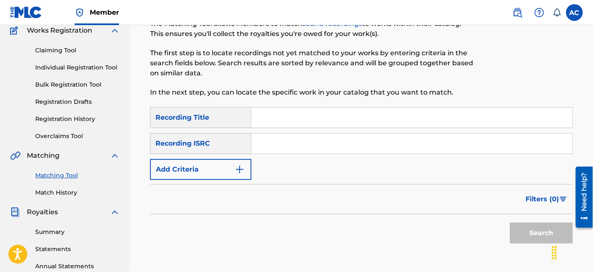
click at [356, 144] on input "Search Form" at bounding box center [411, 144] width 321 height 20
paste input "QZHN71926122"
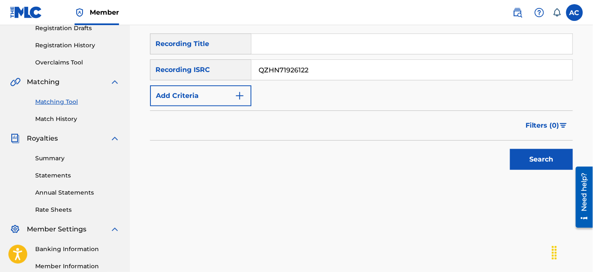
scroll to position [157, 0]
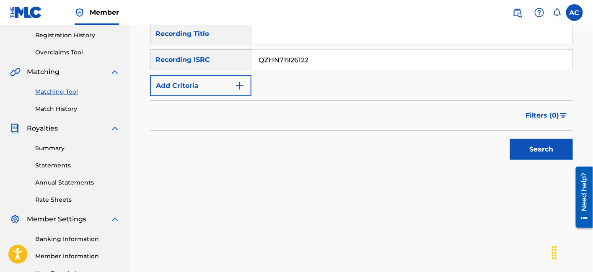
type input "QZHN71926122"
click at [527, 147] on button "Search" at bounding box center [541, 149] width 63 height 21
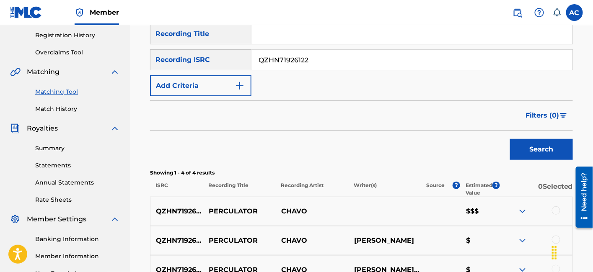
scroll to position [280, 0]
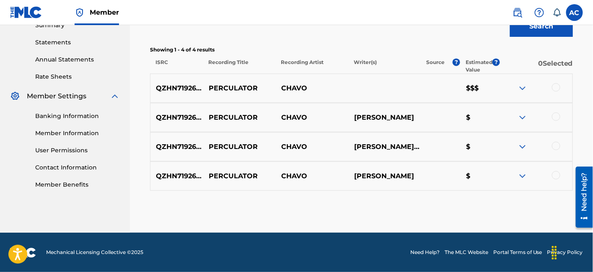
click at [556, 86] on div at bounding box center [556, 87] width 8 height 8
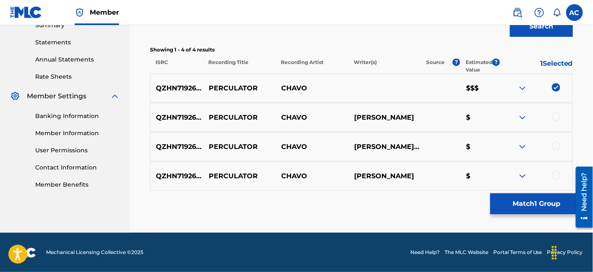
click at [556, 116] on div at bounding box center [556, 117] width 8 height 8
click at [556, 146] on div at bounding box center [556, 146] width 8 height 8
click at [556, 176] on div at bounding box center [556, 175] width 8 height 8
click at [532, 203] on button "Match 4 Groups" at bounding box center [536, 203] width 93 height 21
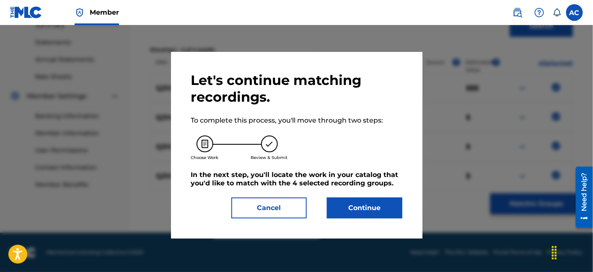
click at [379, 212] on button "Continue" at bounding box center [364, 208] width 75 height 21
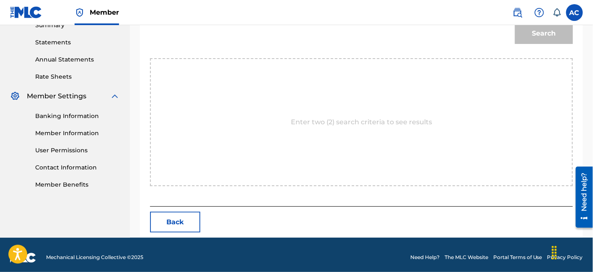
scroll to position [181, 0]
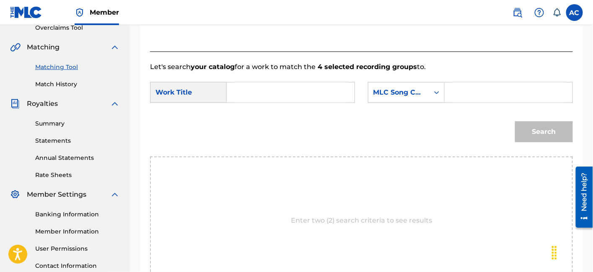
click at [256, 88] on input "Search Form" at bounding box center [290, 93] width 113 height 20
paste input "PERCULATOR"
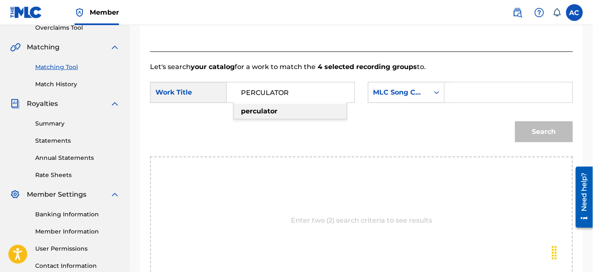
type input "PERCULATOR"
click at [489, 98] on input "Search Form" at bounding box center [507, 93] width 113 height 20
paste input "PM8RLE"
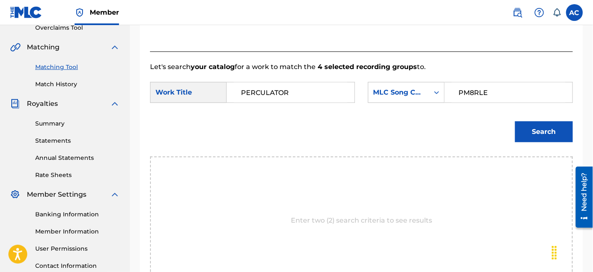
type input "PM8RLE"
click at [515, 121] on button "Search" at bounding box center [544, 131] width 58 height 21
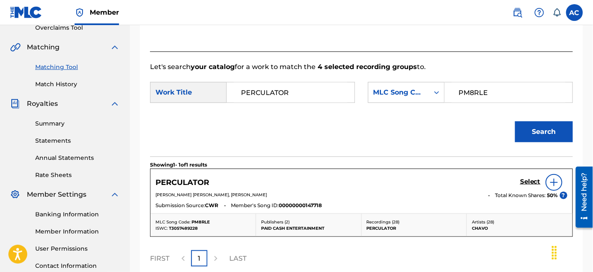
click at [530, 181] on h5 "Select" at bounding box center [530, 182] width 21 height 8
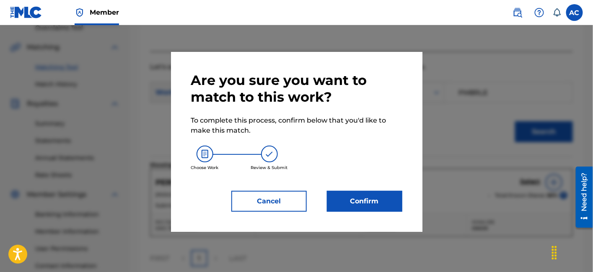
click at [371, 202] on button "Confirm" at bounding box center [364, 201] width 75 height 21
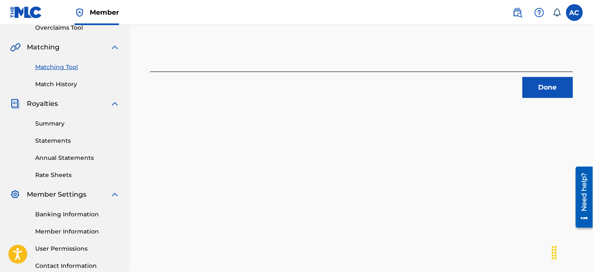
click at [556, 90] on button "Done" at bounding box center [547, 87] width 50 height 21
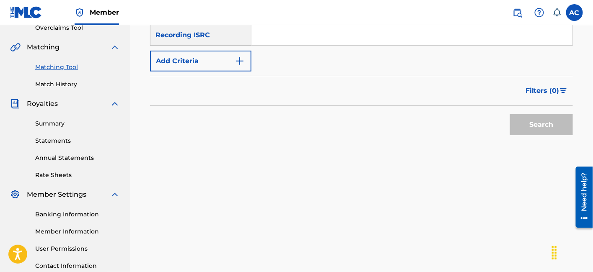
click at [318, 36] on input "Search Form" at bounding box center [411, 35] width 321 height 20
paste input "USLZJ2075245"
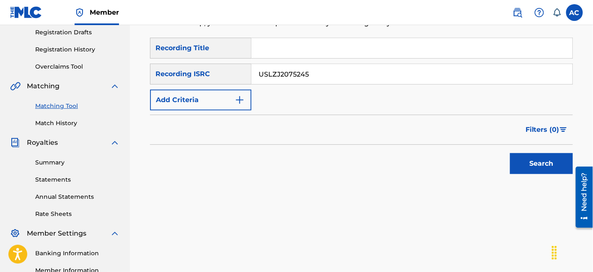
scroll to position [142, 0]
type input "USLZJ2075245"
click at [522, 157] on button "Search" at bounding box center [541, 164] width 63 height 21
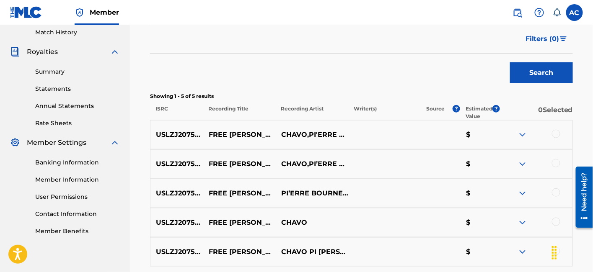
scroll to position [286, 0]
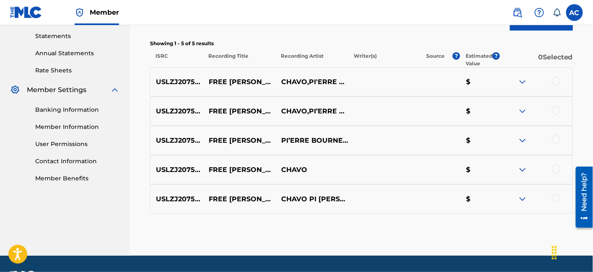
click at [553, 81] on div at bounding box center [556, 81] width 8 height 8
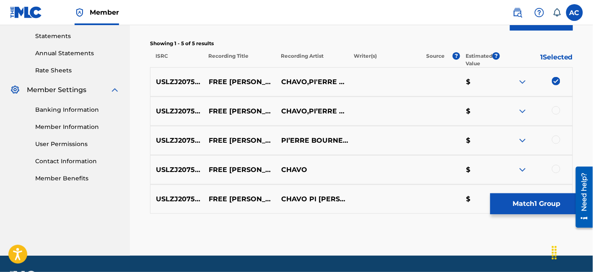
click at [557, 108] on div at bounding box center [556, 110] width 8 height 8
click at [556, 142] on div at bounding box center [556, 140] width 8 height 8
click at [553, 172] on div at bounding box center [556, 169] width 8 height 8
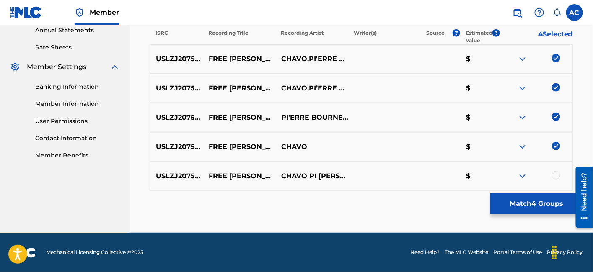
click at [557, 175] on div at bounding box center [556, 175] width 8 height 8
click at [533, 201] on button "Match 5 Groups" at bounding box center [536, 203] width 93 height 21
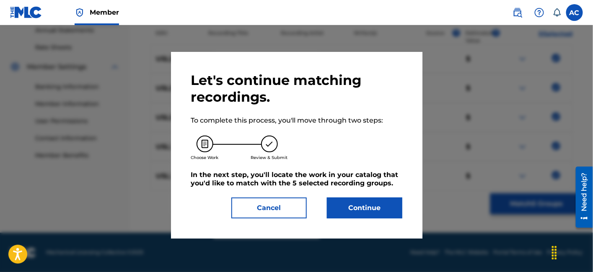
click at [370, 209] on button "Continue" at bounding box center [364, 208] width 75 height 21
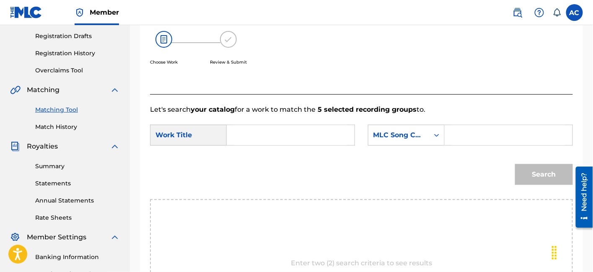
scroll to position [138, 0]
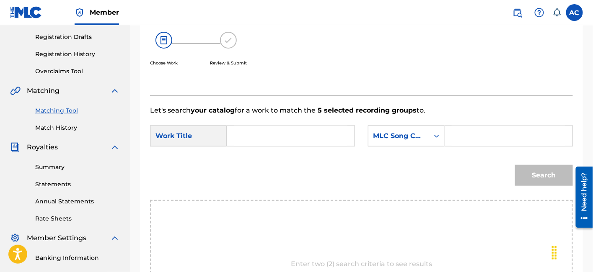
click at [302, 142] on input "Search Form" at bounding box center [290, 136] width 113 height 20
paste input "FREE [PERSON_NAME]"
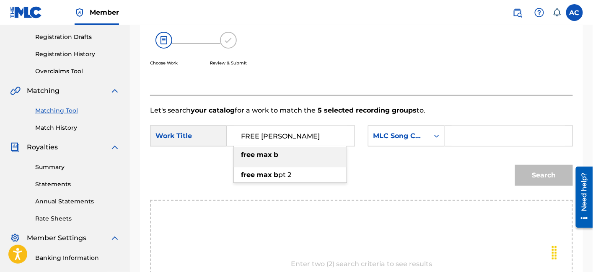
type input "FREE [PERSON_NAME]"
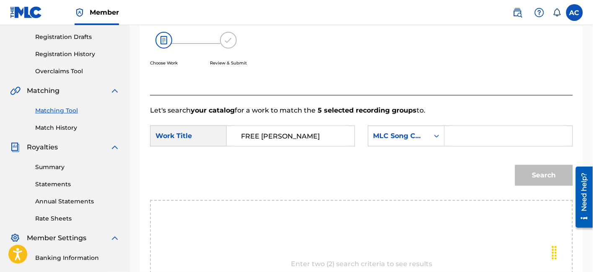
click at [436, 147] on div "SearchWithCriteria19dedde4-73e2-4570-953f-1be0381f6323 Work Title FREE MAX B Se…" at bounding box center [361, 139] width 423 height 26
click at [460, 138] on input "Search Form" at bounding box center [507, 136] width 113 height 20
paste input "FA0QWT"
type input "FA0QWT"
click at [552, 174] on button "Search" at bounding box center [544, 175] width 58 height 21
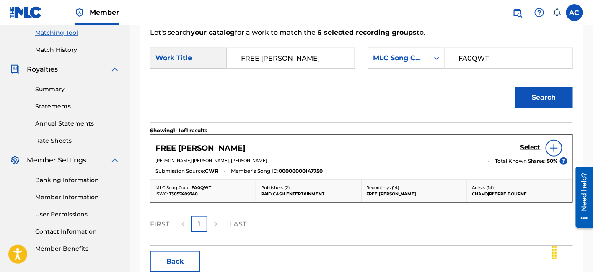
scroll to position [217, 0]
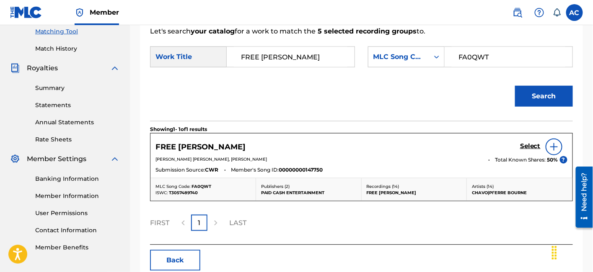
click at [531, 150] on link "Select" at bounding box center [530, 146] width 21 height 9
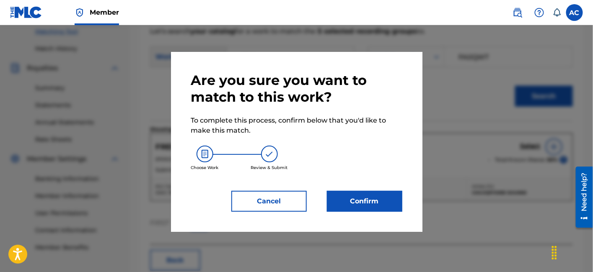
click at [363, 192] on button "Confirm" at bounding box center [364, 201] width 75 height 21
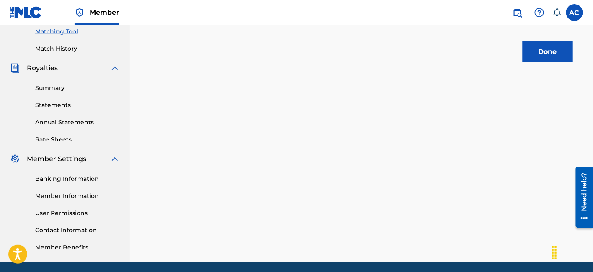
click at [539, 55] on button "Done" at bounding box center [547, 51] width 50 height 21
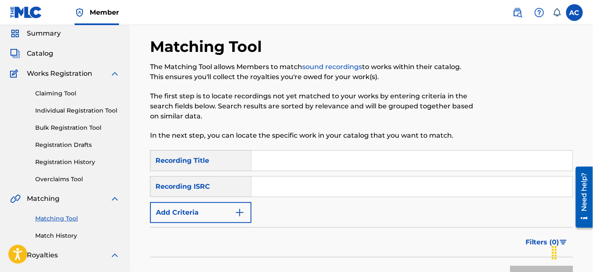
scroll to position [29, 0]
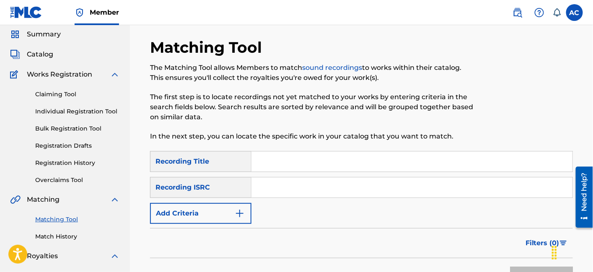
click at [297, 189] on input "Search Form" at bounding box center [411, 188] width 321 height 20
paste input "QZDA82200235"
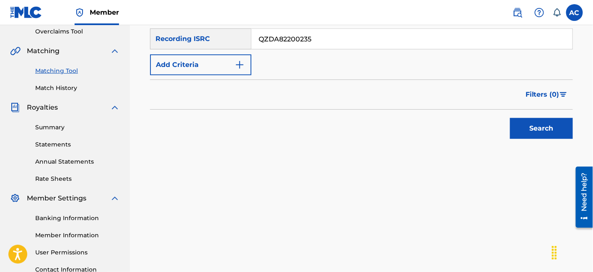
scroll to position [179, 0]
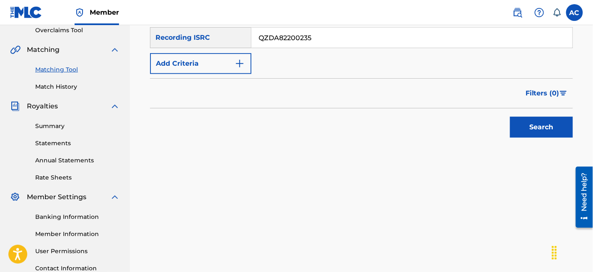
type input "QZDA82200235"
click at [530, 125] on button "Search" at bounding box center [541, 127] width 63 height 21
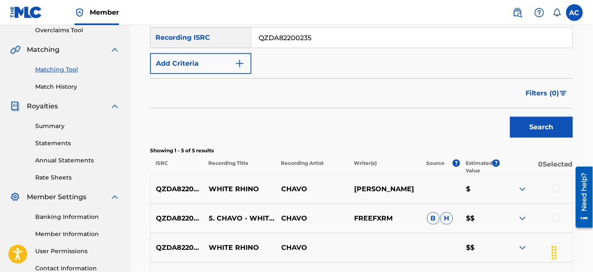
click at [557, 185] on div at bounding box center [556, 188] width 8 height 8
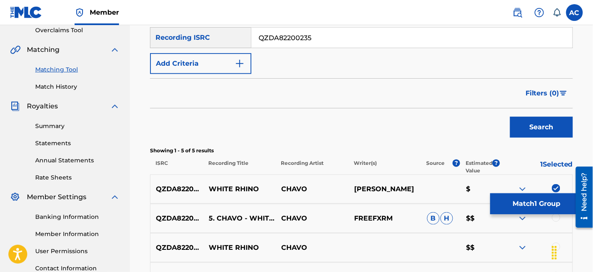
click at [556, 219] on div at bounding box center [556, 218] width 8 height 8
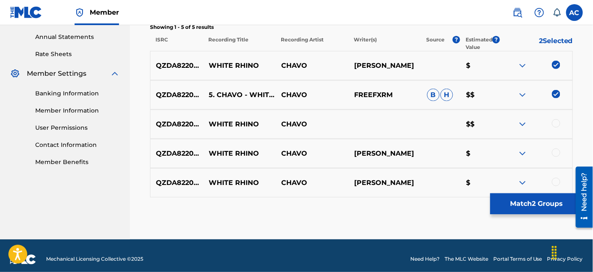
scroll to position [309, 0]
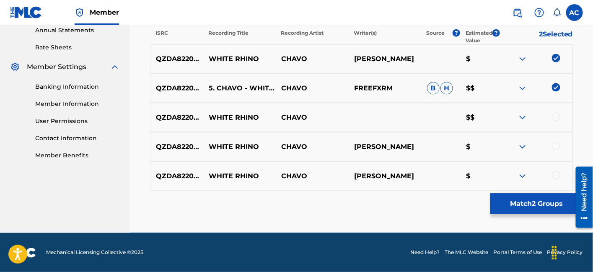
click at [555, 117] on div at bounding box center [556, 117] width 8 height 8
click at [554, 144] on div at bounding box center [556, 146] width 8 height 8
click at [557, 173] on div at bounding box center [556, 175] width 8 height 8
click at [538, 205] on button "Match 5 Groups" at bounding box center [536, 203] width 93 height 21
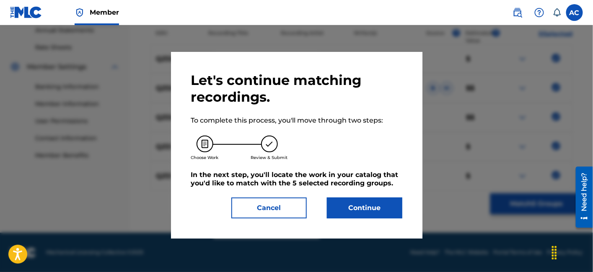
click at [391, 206] on button "Continue" at bounding box center [364, 208] width 75 height 21
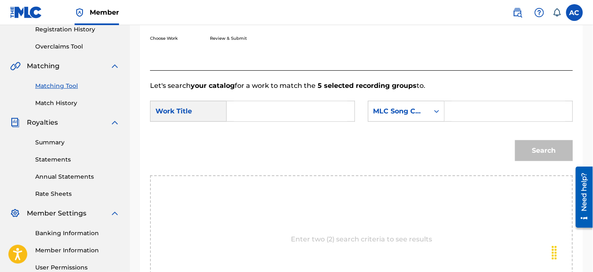
scroll to position [156, 0]
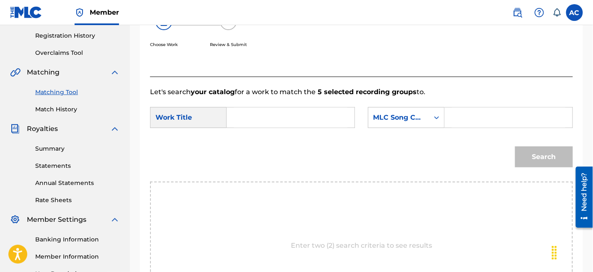
click at [313, 111] on input "Search Form" at bounding box center [290, 118] width 113 height 20
paste input "QZDA82200235"
click at [287, 113] on input "QZDA82200235" at bounding box center [290, 118] width 113 height 20
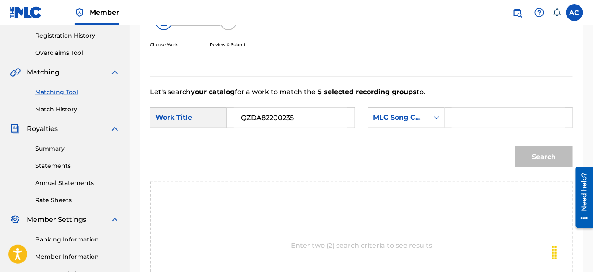
paste input "WHITE RHINO"
type input "WHITE RHINO"
click at [490, 113] on input "Search Form" at bounding box center [507, 118] width 113 height 20
paste input "W45EL6"
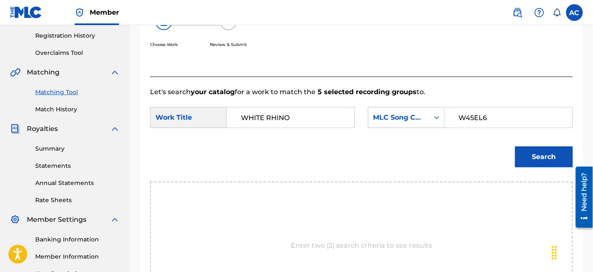
type input "W45EL6"
click at [547, 159] on button "Search" at bounding box center [544, 157] width 58 height 21
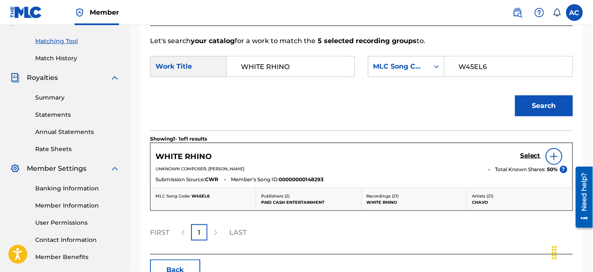
scroll to position [208, 0]
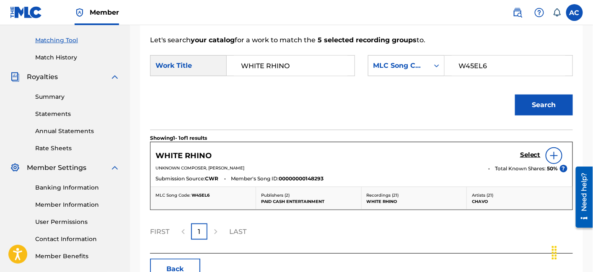
click at [526, 154] on h5 "Select" at bounding box center [530, 155] width 21 height 8
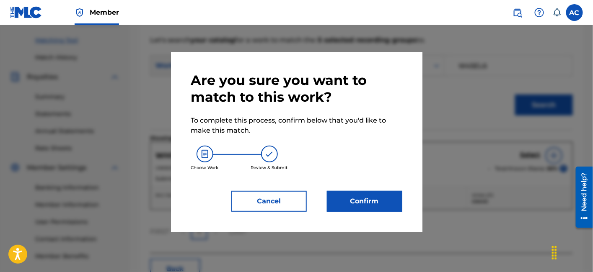
click at [370, 201] on button "Confirm" at bounding box center [364, 201] width 75 height 21
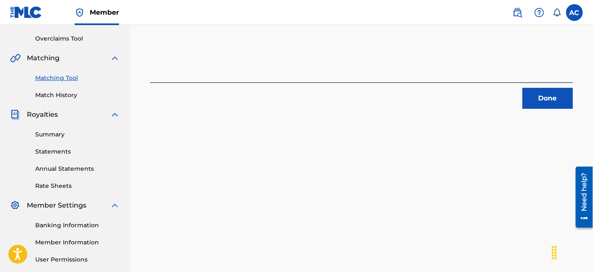
scroll to position [170, 0]
click at [550, 91] on button "Done" at bounding box center [547, 99] width 50 height 21
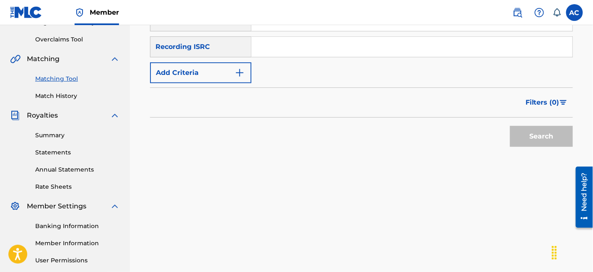
click at [341, 52] on input "Search Form" at bounding box center [411, 47] width 321 height 20
paste input "QZHN71926127"
type input "QZHN71926127"
click at [549, 130] on button "Search" at bounding box center [541, 136] width 63 height 21
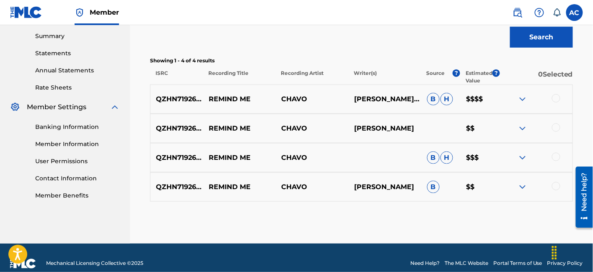
scroll to position [271, 0]
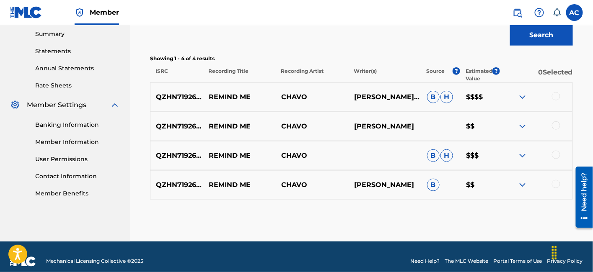
click at [557, 95] on div at bounding box center [556, 96] width 8 height 8
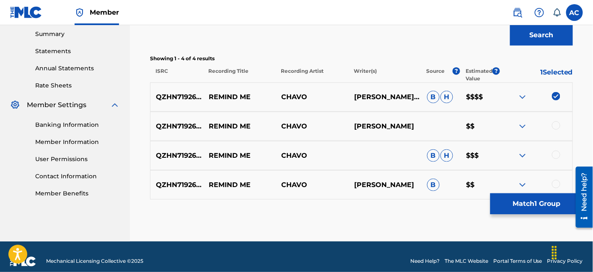
click at [556, 124] on div at bounding box center [556, 125] width 8 height 8
click at [555, 156] on div at bounding box center [556, 155] width 8 height 8
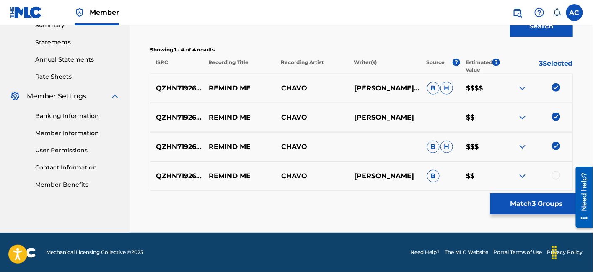
click at [556, 178] on div at bounding box center [556, 175] width 8 height 8
click at [531, 208] on button "Match 4 Groups" at bounding box center [536, 203] width 93 height 21
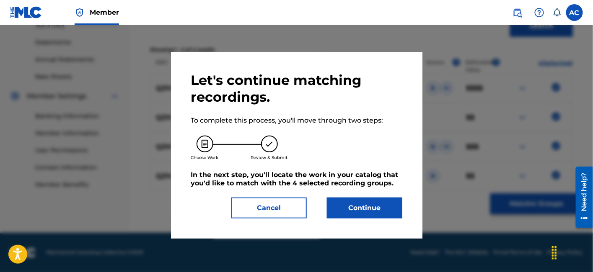
click at [355, 219] on div "Let's continue matching recordings. To complete this process, you'll move throu…" at bounding box center [296, 145] width 251 height 187
click at [362, 198] on button "Continue" at bounding box center [364, 208] width 75 height 21
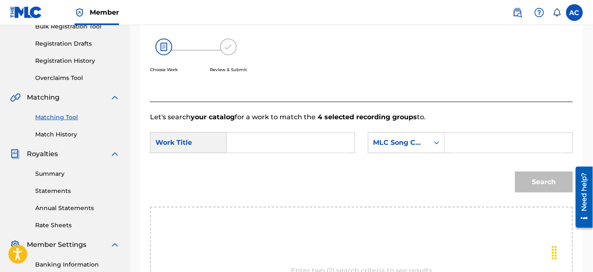
scroll to position [130, 0]
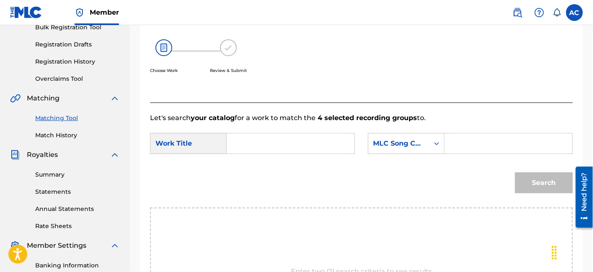
click at [284, 151] on input "Search Form" at bounding box center [290, 144] width 113 height 20
paste input "REMIND ME"
type input "REMIND ME"
click at [487, 144] on input "Search Form" at bounding box center [507, 144] width 113 height 20
paste input "RN50L3"
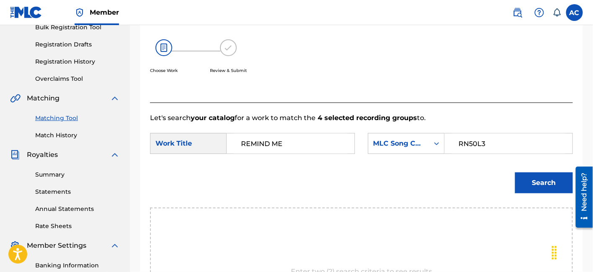
type input "RN50L3"
click at [533, 182] on button "Search" at bounding box center [544, 183] width 58 height 21
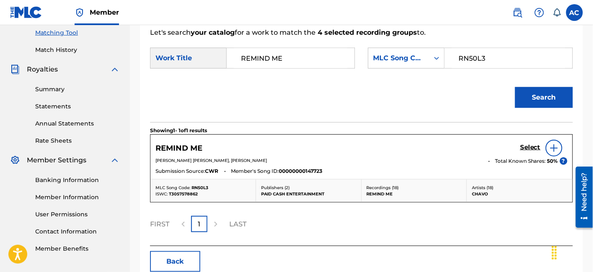
scroll to position [218, 0]
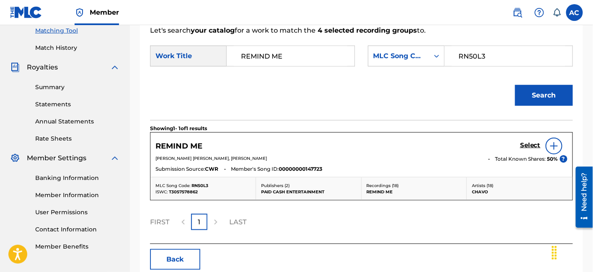
click at [527, 142] on h5 "Select" at bounding box center [530, 146] width 21 height 8
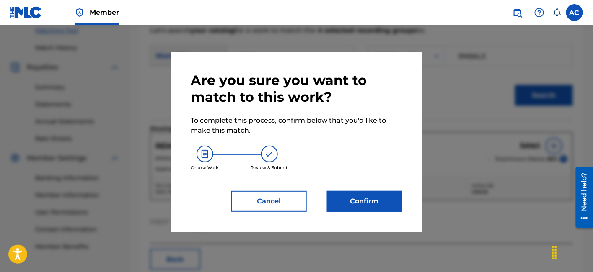
click at [370, 196] on button "Confirm" at bounding box center [364, 201] width 75 height 21
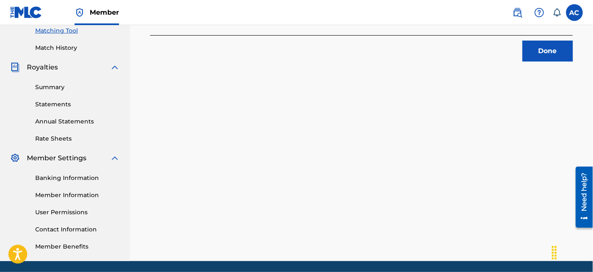
click at [565, 51] on button "Done" at bounding box center [547, 51] width 50 height 21
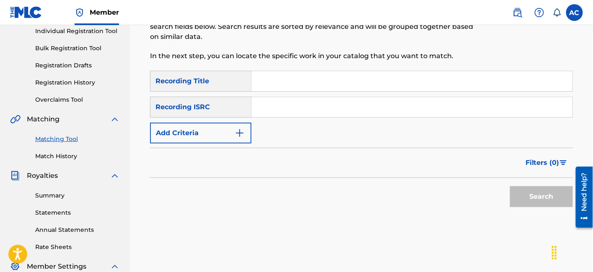
scroll to position [109, 0]
click at [275, 109] on input "Search Form" at bounding box center [411, 108] width 321 height 20
paste input "USLZJ2075243"
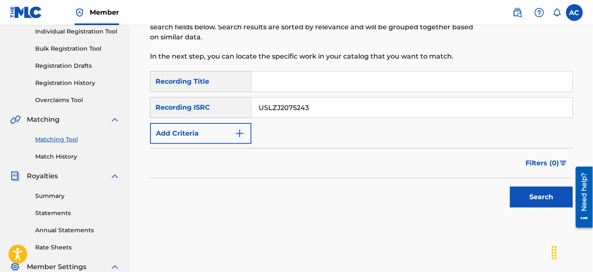
type input "USLZJ2075243"
click at [542, 193] on button "Search" at bounding box center [541, 197] width 63 height 21
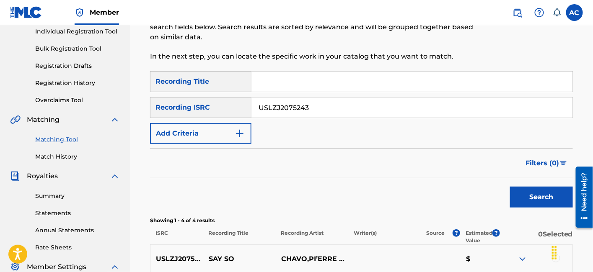
scroll to position [260, 0]
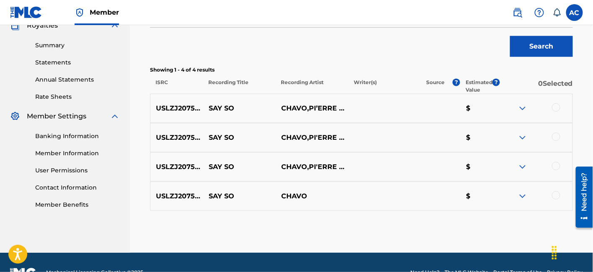
click at [558, 108] on div at bounding box center [556, 107] width 8 height 8
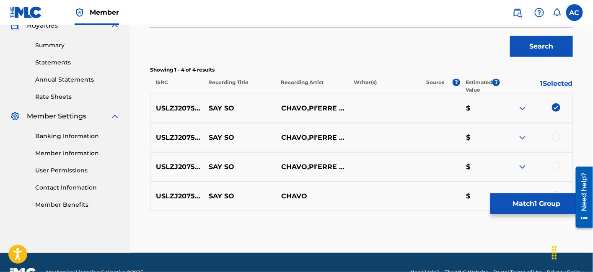
click at [557, 136] on div at bounding box center [556, 137] width 8 height 8
click at [556, 168] on div at bounding box center [556, 166] width 8 height 8
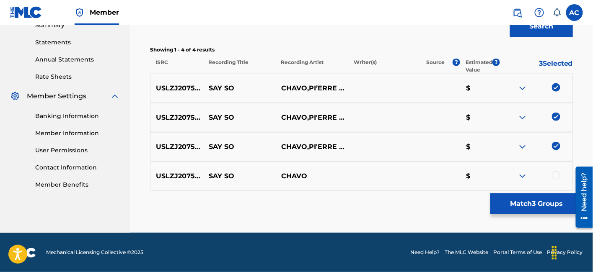
click at [556, 182] on div "USLZJ2075243 SAY SO CHAVO $" at bounding box center [361, 176] width 423 height 29
click at [556, 174] on div at bounding box center [556, 175] width 8 height 8
click at [541, 199] on button "Match 4 Groups" at bounding box center [536, 203] width 93 height 21
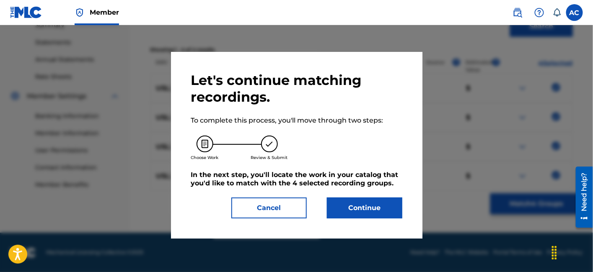
click at [387, 206] on button "Continue" at bounding box center [364, 208] width 75 height 21
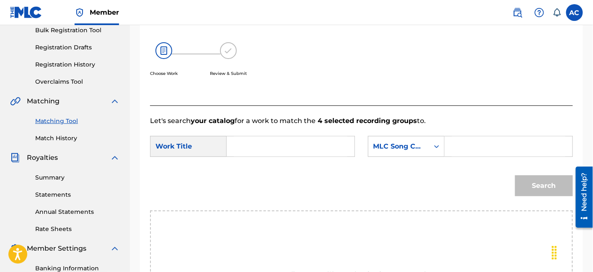
scroll to position [128, 0]
click at [293, 148] on input "Search Form" at bounding box center [290, 146] width 113 height 20
paste input "Say So"
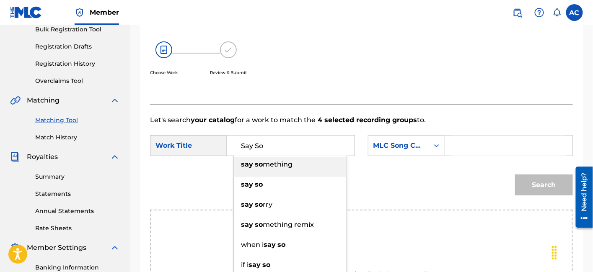
type input "Say So"
click at [527, 145] on input "Search Form" at bounding box center [507, 146] width 113 height 20
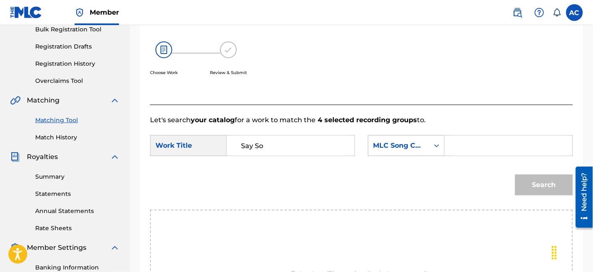
click at [428, 151] on div "MLC Song Code" at bounding box center [398, 146] width 61 height 16
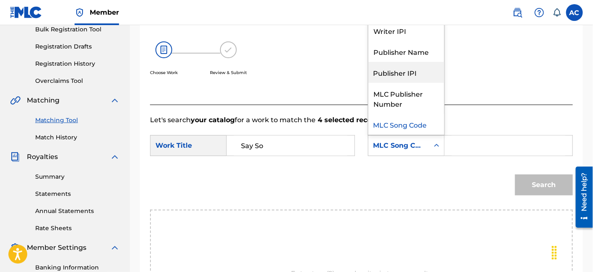
scroll to position [0, 0]
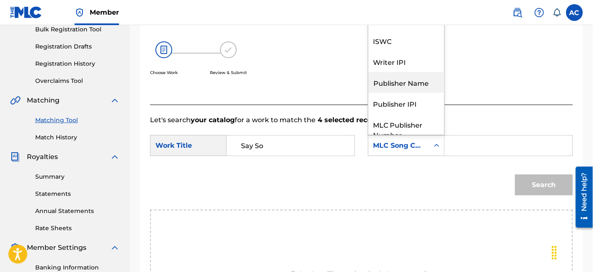
click at [409, 87] on div "Publisher Name" at bounding box center [406, 82] width 76 height 21
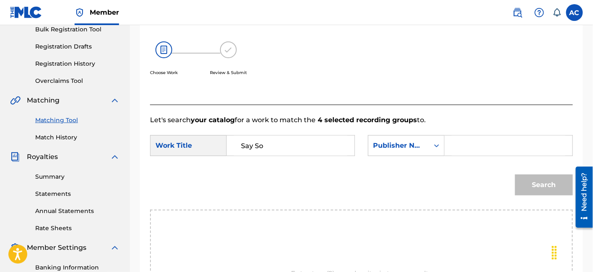
click at [466, 132] on form "SearchWithCriteria19dedde4-73e2-4570-953f-1be0381f6323 Work Title Say So Search…" at bounding box center [361, 167] width 423 height 85
click at [459, 150] on input "Search Form" at bounding box center [507, 146] width 113 height 20
paste input "Paid Cash Entertainment"
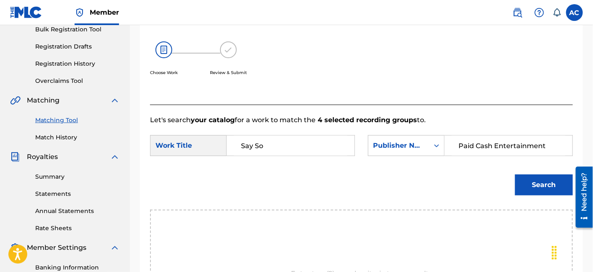
type input "Paid Cash Entertainment"
click at [515, 175] on button "Search" at bounding box center [544, 185] width 58 height 21
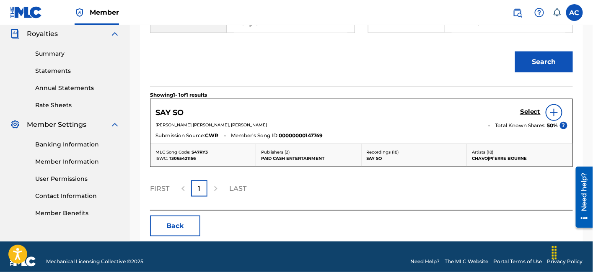
scroll to position [253, 0]
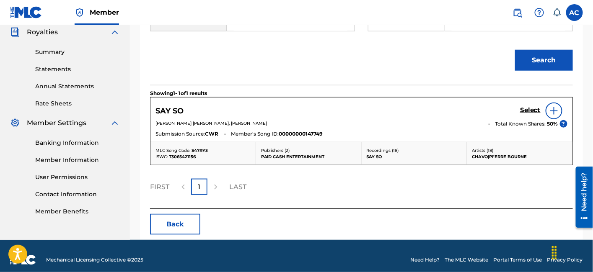
click at [531, 113] on link "Select" at bounding box center [530, 110] width 21 height 9
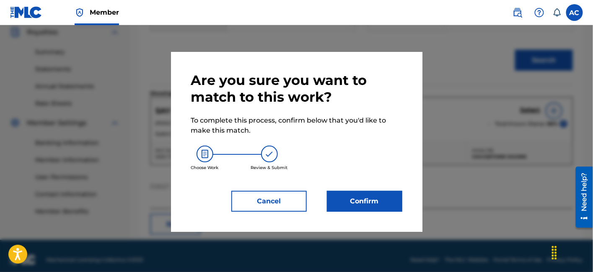
click at [383, 193] on button "Confirm" at bounding box center [364, 201] width 75 height 21
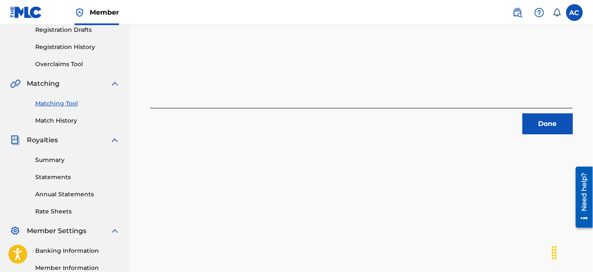
scroll to position [144, 0]
click at [538, 126] on button "Done" at bounding box center [547, 124] width 50 height 21
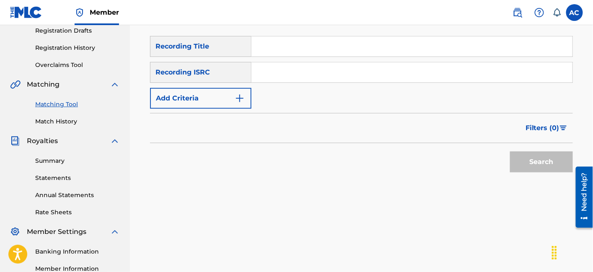
click at [340, 74] on input "Search Form" at bounding box center [411, 72] width 321 height 20
paste input "X BITCH"
click at [287, 80] on input "X BITCH" at bounding box center [411, 72] width 321 height 20
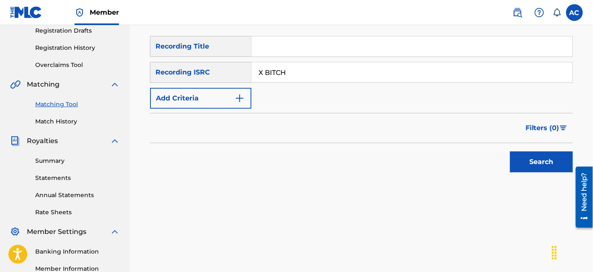
paste input "USLZJ2075197"
type input "USLZJ2075197"
click at [537, 169] on button "Search" at bounding box center [541, 162] width 63 height 21
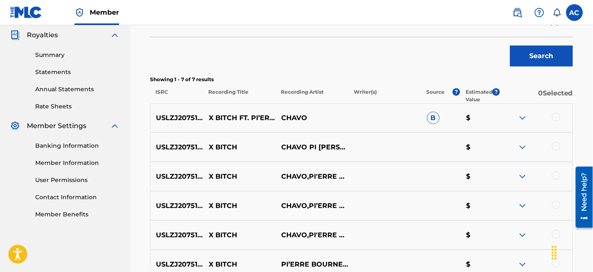
scroll to position [248, 0]
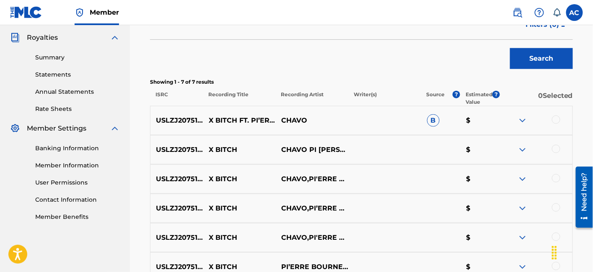
click at [557, 120] on div at bounding box center [556, 120] width 8 height 8
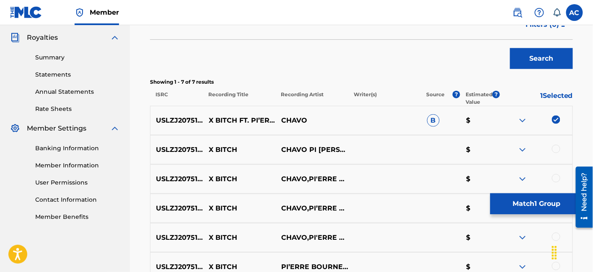
click at [555, 150] on div at bounding box center [556, 149] width 8 height 8
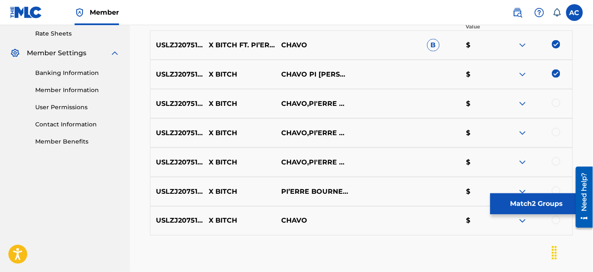
scroll to position [324, 0]
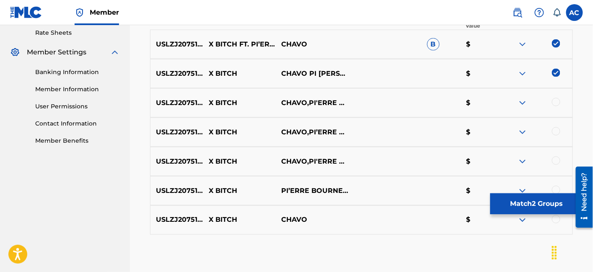
click at [557, 101] on div at bounding box center [556, 102] width 8 height 8
click at [557, 132] on div at bounding box center [556, 131] width 8 height 8
click at [557, 161] on div at bounding box center [556, 161] width 8 height 8
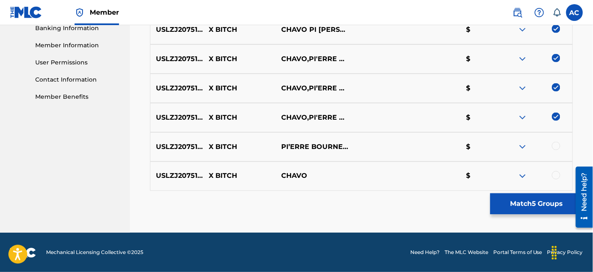
click at [557, 143] on div at bounding box center [556, 146] width 8 height 8
click at [556, 175] on div at bounding box center [556, 175] width 8 height 8
click at [531, 201] on button "Match 7 Groups" at bounding box center [536, 203] width 93 height 21
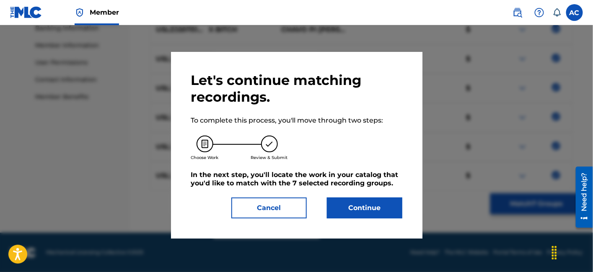
click at [376, 212] on button "Continue" at bounding box center [364, 208] width 75 height 21
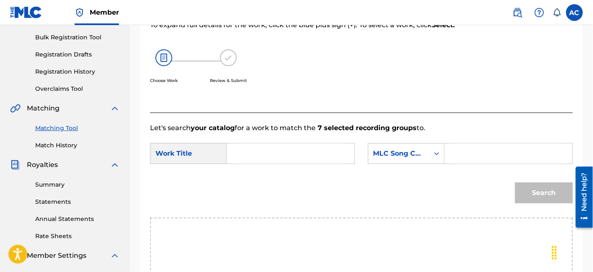
scroll to position [120, 0]
click at [304, 152] on input "Search Form" at bounding box center [290, 154] width 113 height 20
paste input "X BITCH"
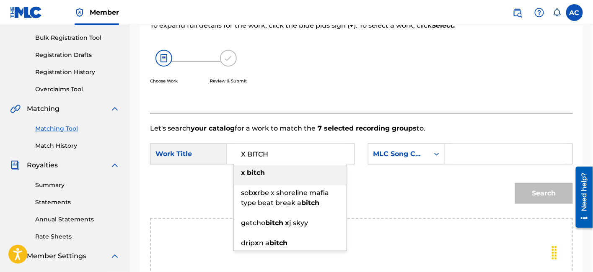
type input "X BITCH"
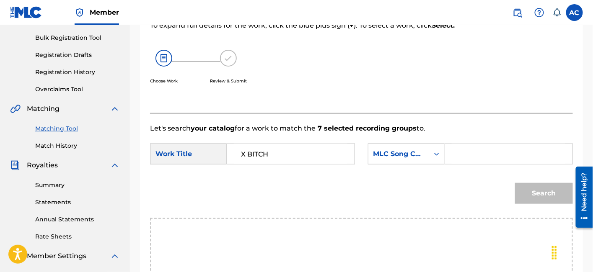
click at [467, 161] on input "Search Form" at bounding box center [507, 154] width 113 height 20
paste input "XQ5JMC"
type input "XQ5JMC"
click at [546, 191] on button "Search" at bounding box center [544, 193] width 58 height 21
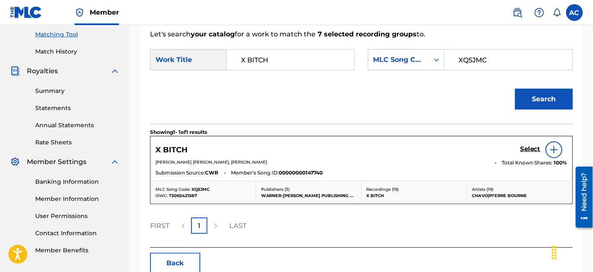
scroll to position [215, 0]
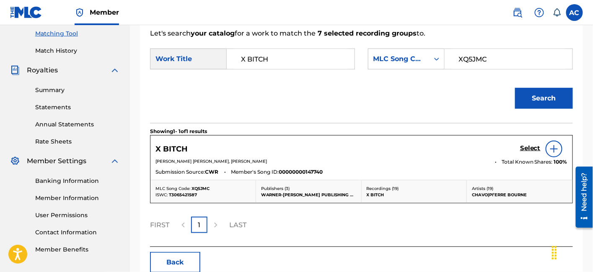
click at [526, 149] on h5 "Select" at bounding box center [530, 148] width 21 height 8
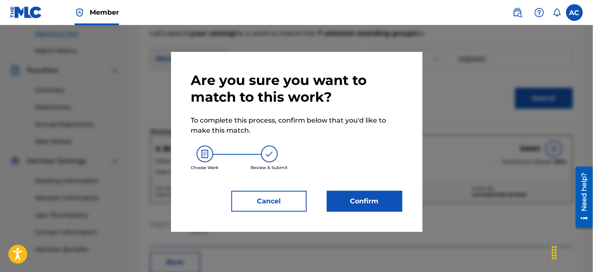
click at [390, 204] on button "Confirm" at bounding box center [364, 201] width 75 height 21
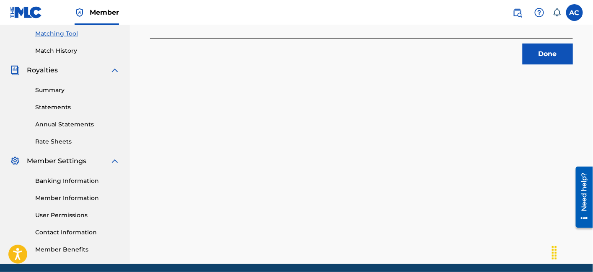
click at [525, 62] on button "Done" at bounding box center [547, 54] width 50 height 21
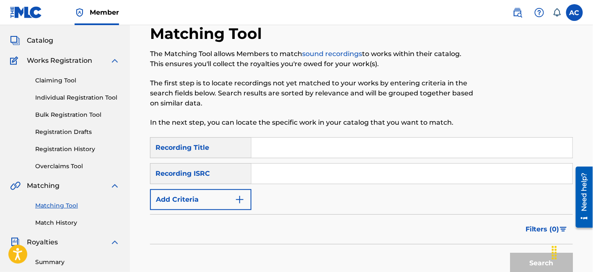
scroll to position [39, 0]
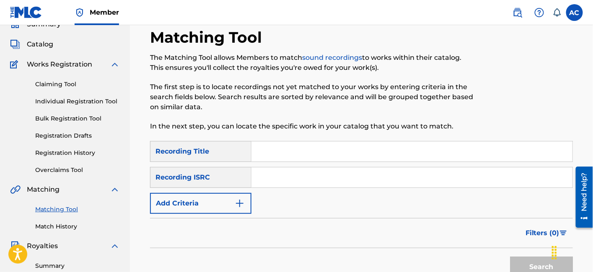
click at [340, 173] on input "Search Form" at bounding box center [411, 178] width 321 height 20
paste input "QZK6M1930814"
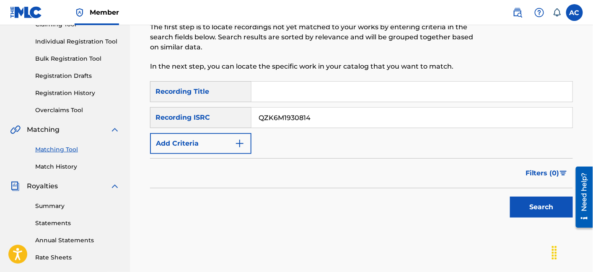
type input "QZK6M1930814"
click at [515, 204] on button "Search" at bounding box center [541, 207] width 63 height 21
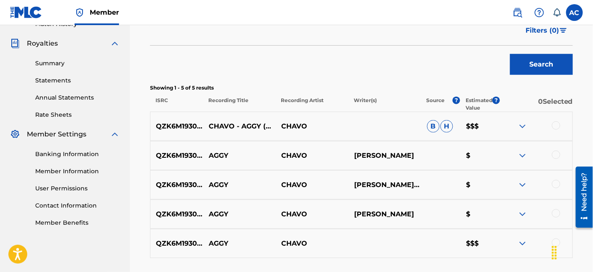
scroll to position [242, 0]
click at [554, 126] on div at bounding box center [556, 125] width 8 height 8
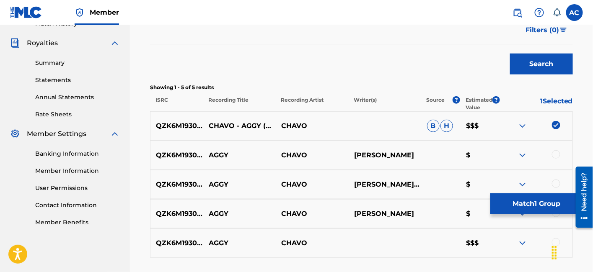
click at [556, 155] on div at bounding box center [556, 154] width 8 height 8
click at [557, 180] on div at bounding box center [556, 184] width 8 height 8
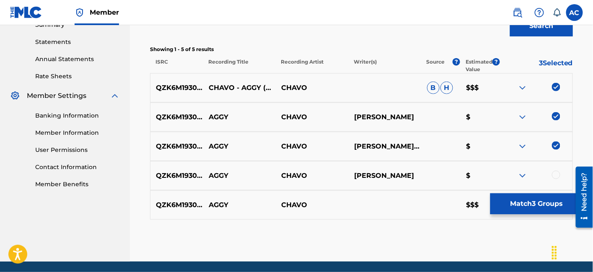
scroll to position [285, 0]
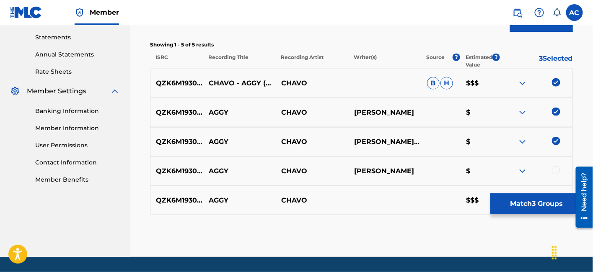
click at [556, 170] on div at bounding box center [556, 170] width 8 height 8
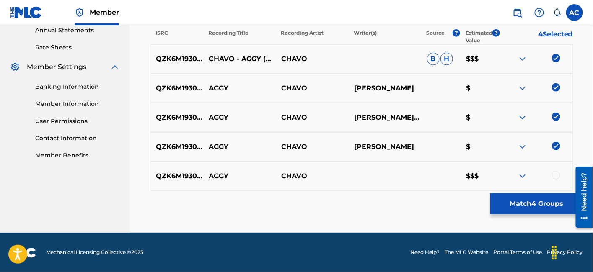
click at [556, 176] on div at bounding box center [556, 175] width 8 height 8
click at [542, 207] on button "Match 5 Groups" at bounding box center [536, 203] width 93 height 21
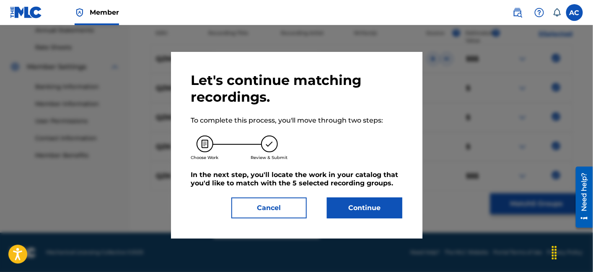
click at [355, 211] on button "Continue" at bounding box center [364, 208] width 75 height 21
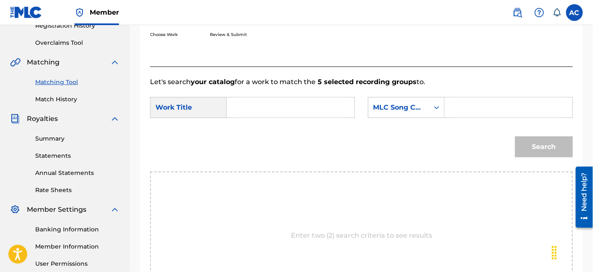
scroll to position [153, 0]
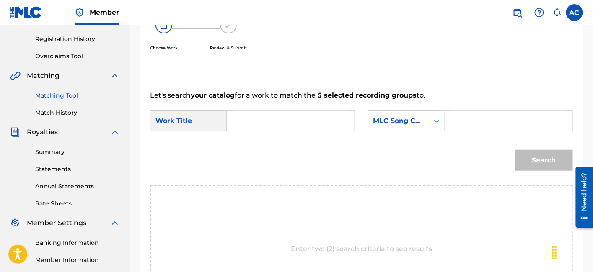
click at [297, 128] on input "Search Form" at bounding box center [290, 121] width 113 height 20
paste input "AGGY"
type input "AGGY"
click at [470, 117] on input "Search Form" at bounding box center [507, 121] width 113 height 20
paste input "AW47KS"
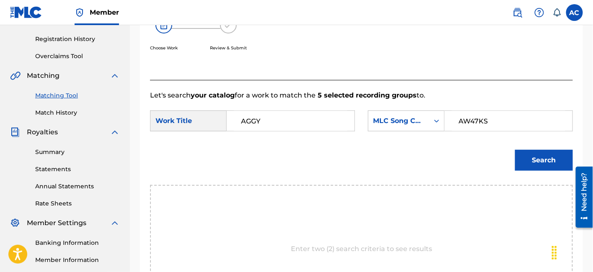
type input "AW47KS"
click at [538, 162] on button "Search" at bounding box center [544, 160] width 58 height 21
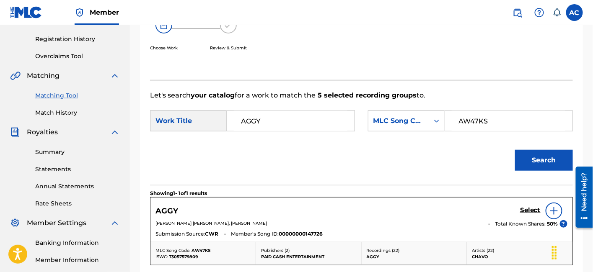
click at [532, 209] on h5 "Select" at bounding box center [530, 210] width 21 height 8
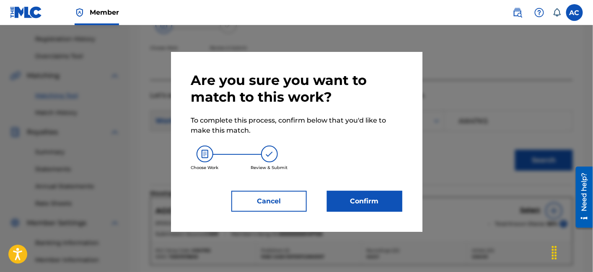
click at [398, 207] on button "Confirm" at bounding box center [364, 201] width 75 height 21
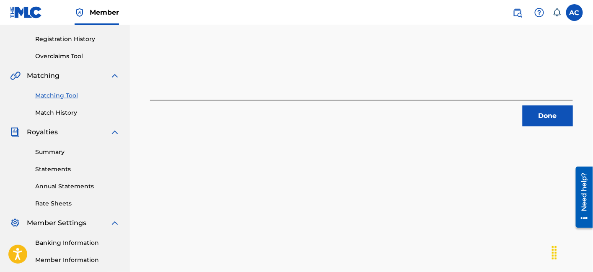
click at [538, 116] on button "Done" at bounding box center [547, 116] width 50 height 21
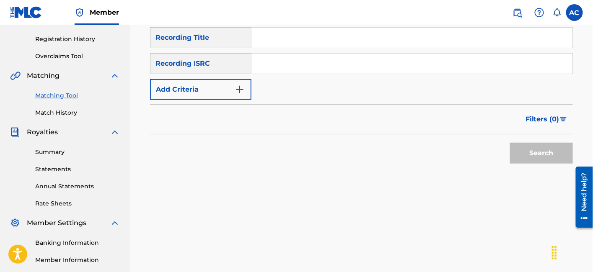
click at [297, 70] on input "Search Form" at bounding box center [411, 64] width 321 height 20
paste input "USA2P2320519"
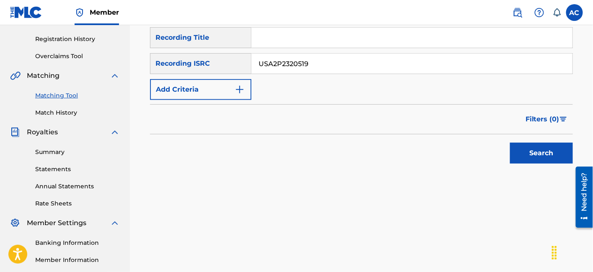
type input "USA2P2320519"
click at [521, 148] on button "Search" at bounding box center [541, 153] width 63 height 21
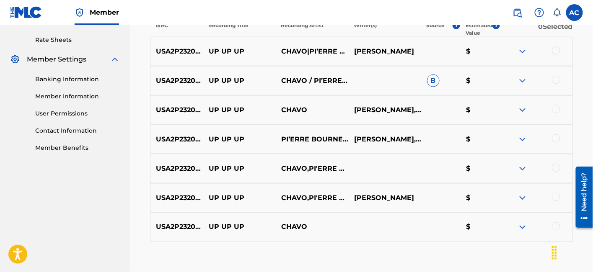
scroll to position [317, 0]
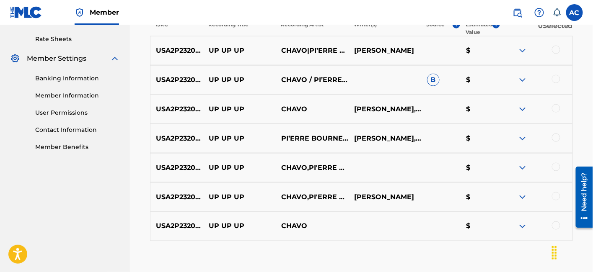
click at [557, 46] on div at bounding box center [556, 50] width 8 height 8
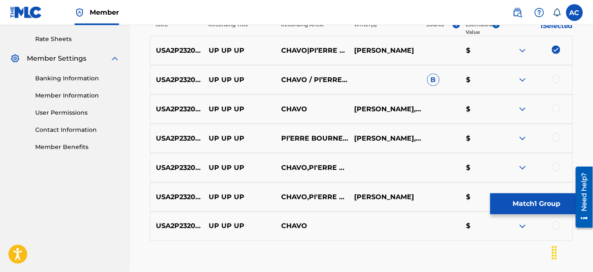
click at [557, 80] on div at bounding box center [556, 79] width 8 height 8
click at [553, 106] on div at bounding box center [556, 108] width 8 height 8
click at [556, 139] on div at bounding box center [556, 138] width 8 height 8
click at [558, 170] on div at bounding box center [535, 168] width 73 height 10
click at [555, 167] on div at bounding box center [556, 167] width 8 height 8
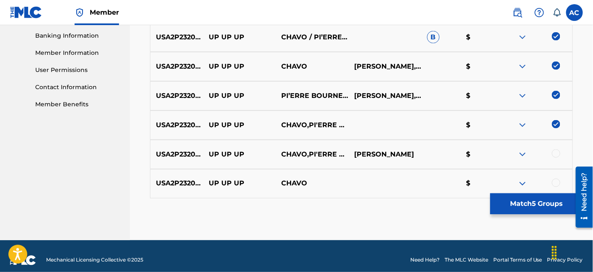
scroll to position [363, 0]
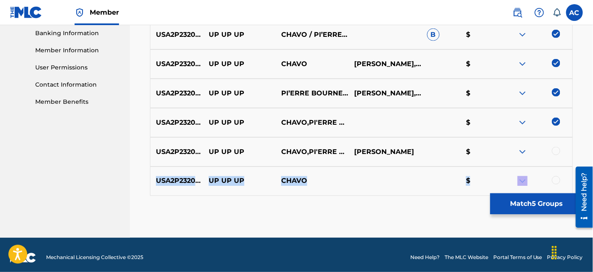
drag, startPoint x: 555, startPoint y: 167, endPoint x: 556, endPoint y: 150, distance: 17.2
click at [556, 150] on div "USA2P2320519 UP UP UP CHAVO|PI’ERRE BOURNE JORDAN JENKS $ USA2P2320519 UP UP UP…" at bounding box center [361, 93] width 423 height 205
click at [556, 150] on div at bounding box center [556, 151] width 8 height 8
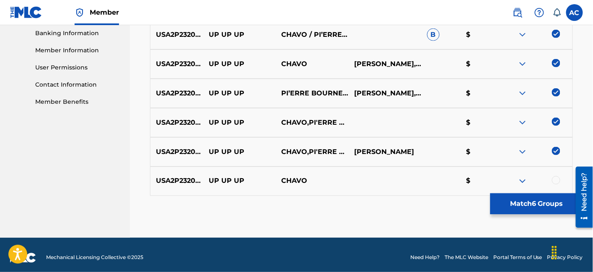
click at [557, 181] on div at bounding box center [556, 180] width 8 height 8
click at [536, 205] on button "Match 7 Groups" at bounding box center [536, 203] width 93 height 21
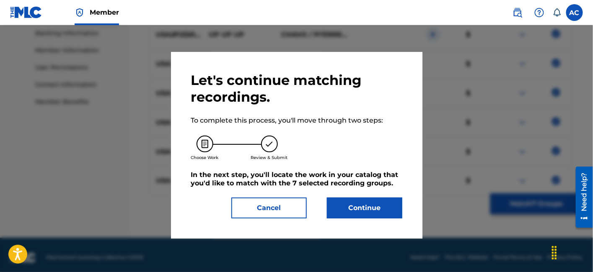
click at [373, 216] on button "Continue" at bounding box center [364, 208] width 75 height 21
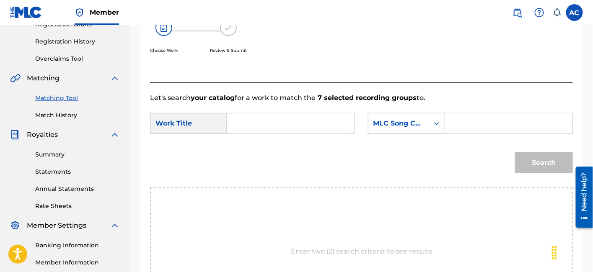
scroll to position [150, 0]
click at [311, 129] on input "Search Form" at bounding box center [290, 124] width 113 height 20
paste input "UP UP UP"
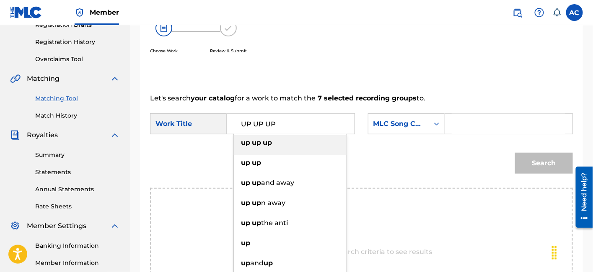
type input "UP UP UP"
click at [486, 111] on form "SearchWithCriteria19dedde4-73e2-4570-953f-1be0381f6323 Work Title UP UP UP up u…" at bounding box center [361, 145] width 423 height 85
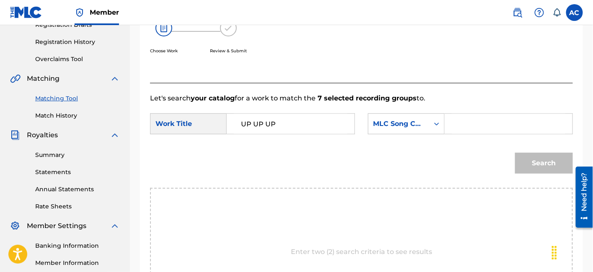
click at [485, 124] on input "Search Form" at bounding box center [507, 124] width 113 height 20
paste input "UW9KNK"
type input "UW9KNK"
click at [549, 174] on div "Search" at bounding box center [542, 161] width 62 height 34
click at [548, 169] on button "Search" at bounding box center [544, 163] width 58 height 21
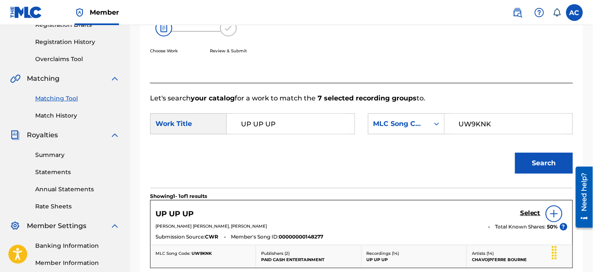
click at [528, 216] on h5 "Select" at bounding box center [530, 213] width 21 height 8
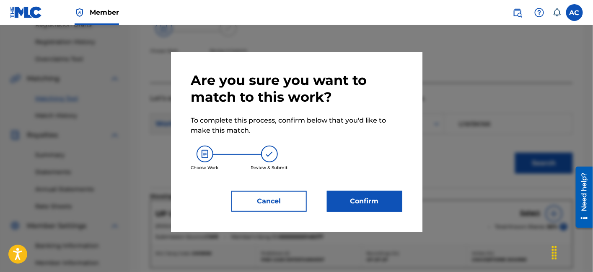
click at [352, 193] on button "Confirm" at bounding box center [364, 201] width 75 height 21
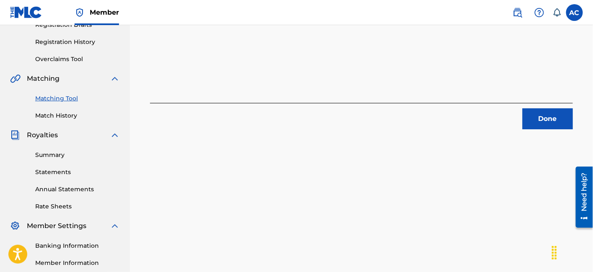
click at [542, 114] on button "Done" at bounding box center [547, 118] width 50 height 21
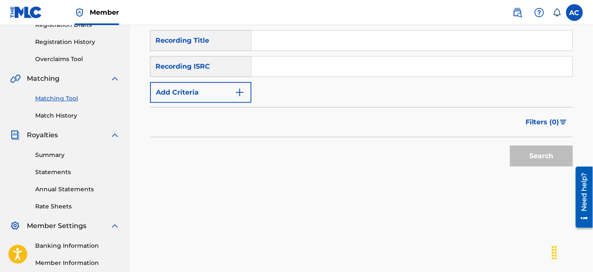
scroll to position [0, 0]
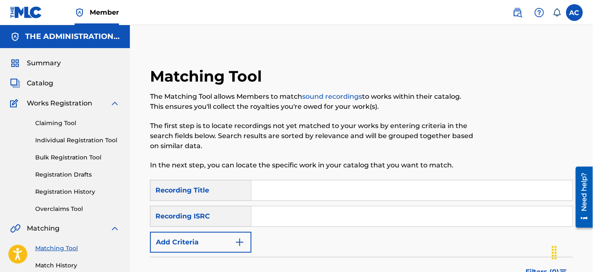
click at [316, 216] on input "Search Form" at bounding box center [411, 216] width 321 height 20
paste input "QZK6M1930820"
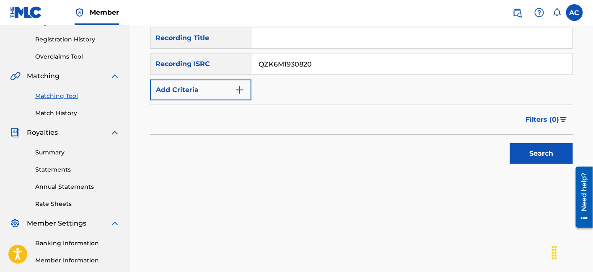
scroll to position [153, 0]
type input "QZK6M1930820"
click at [531, 153] on button "Search" at bounding box center [541, 153] width 63 height 21
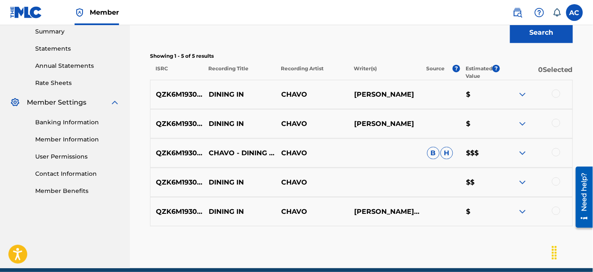
scroll to position [286, 0]
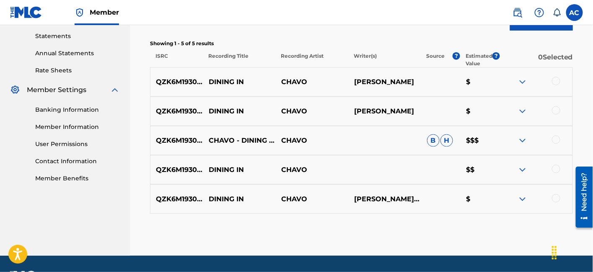
click at [554, 84] on div at bounding box center [535, 82] width 73 height 10
click at [557, 79] on div at bounding box center [556, 81] width 8 height 8
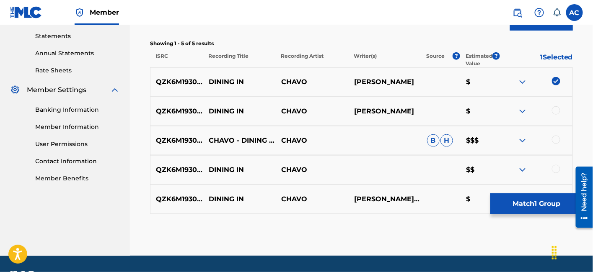
click at [555, 110] on div at bounding box center [556, 110] width 8 height 8
click at [557, 142] on div at bounding box center [556, 140] width 8 height 8
click at [555, 165] on div at bounding box center [556, 169] width 8 height 8
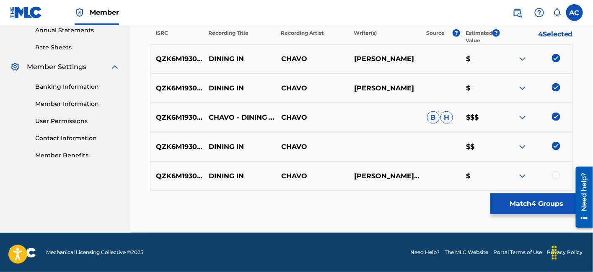
click at [557, 177] on div at bounding box center [556, 175] width 8 height 8
click at [526, 208] on button "Match 5 Groups" at bounding box center [536, 203] width 93 height 21
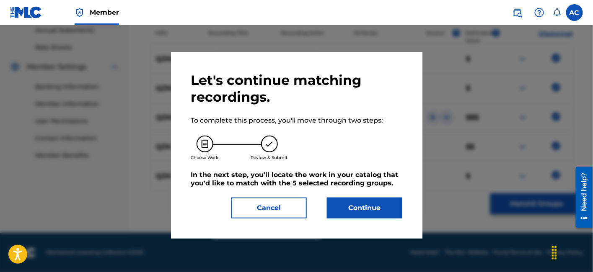
click at [377, 206] on button "Continue" at bounding box center [364, 208] width 75 height 21
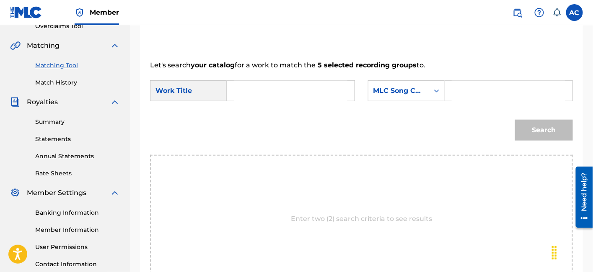
scroll to position [183, 0]
click at [306, 98] on input "Search Form" at bounding box center [290, 91] width 113 height 20
paste input "DINING IN"
type input "DINING IN"
click at [483, 85] on input "Search Form" at bounding box center [507, 91] width 113 height 20
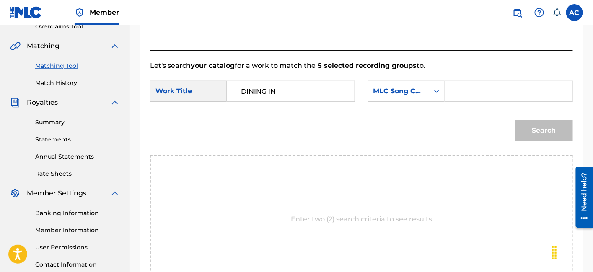
paste input "DQ4W91"
type input "DQ4W91"
click at [529, 134] on button "Search" at bounding box center [544, 130] width 58 height 21
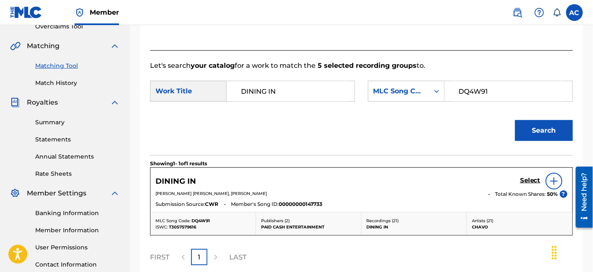
click at [530, 181] on h5 "Select" at bounding box center [530, 181] width 21 height 8
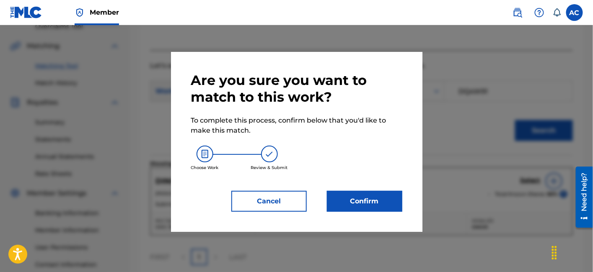
click at [379, 199] on button "Confirm" at bounding box center [364, 201] width 75 height 21
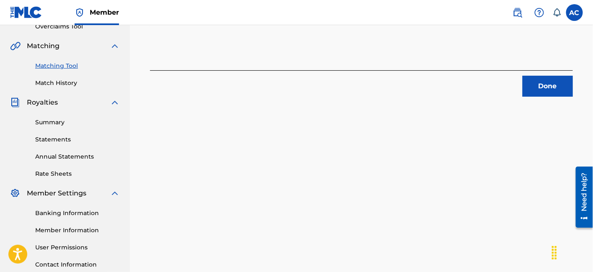
click at [543, 84] on button "Done" at bounding box center [547, 86] width 50 height 21
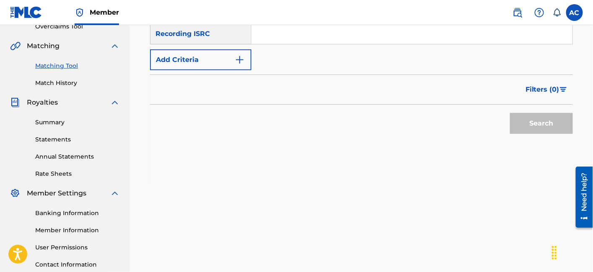
click at [352, 34] on input "Search Form" at bounding box center [411, 34] width 321 height 20
paste input "QZDA82200239"
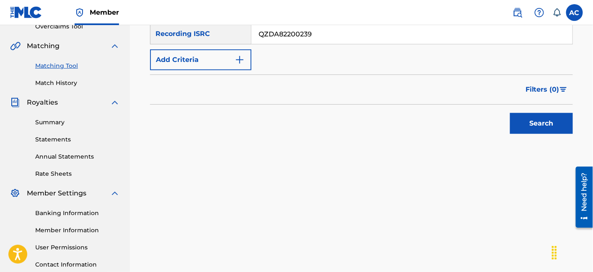
type input "QZDA82200239"
click at [523, 118] on button "Search" at bounding box center [541, 123] width 63 height 21
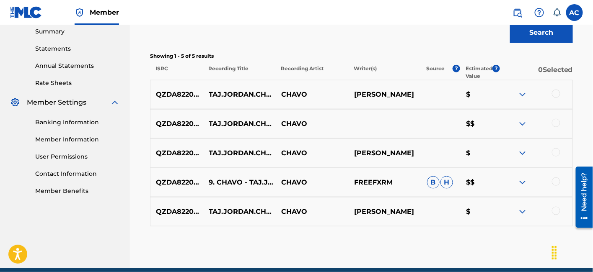
scroll to position [291, 0]
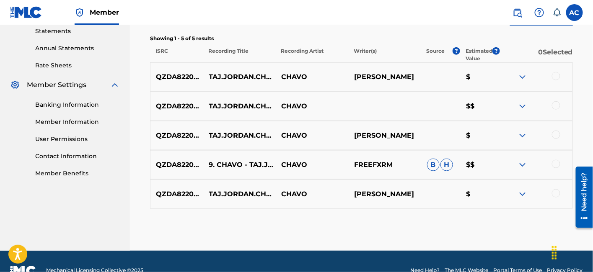
click at [556, 77] on div at bounding box center [556, 76] width 8 height 8
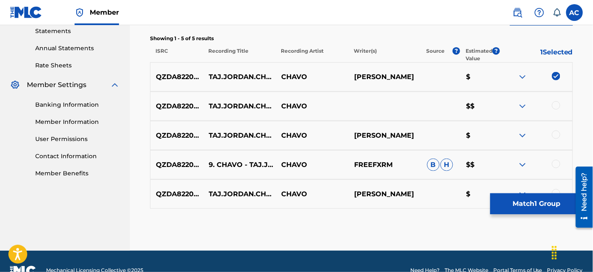
click at [556, 105] on div at bounding box center [556, 105] width 8 height 8
click at [553, 134] on div at bounding box center [556, 135] width 8 height 8
click at [559, 167] on div at bounding box center [556, 164] width 8 height 8
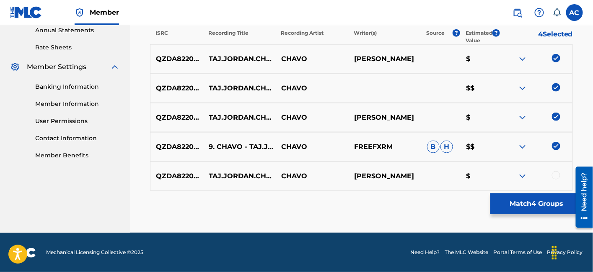
click at [555, 176] on div at bounding box center [556, 175] width 8 height 8
click at [537, 201] on button "Match 5 Groups" at bounding box center [536, 203] width 93 height 21
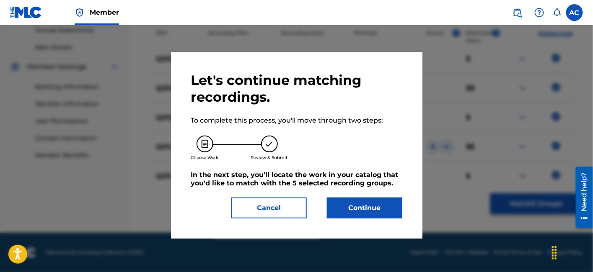
click at [388, 216] on button "Continue" at bounding box center [364, 208] width 75 height 21
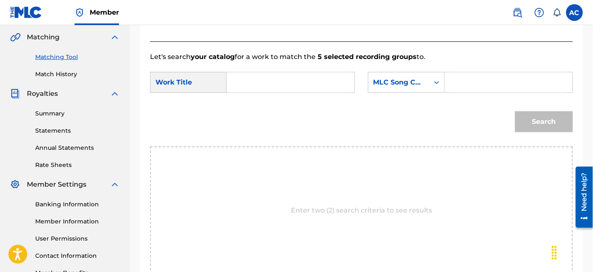
scroll to position [188, 0]
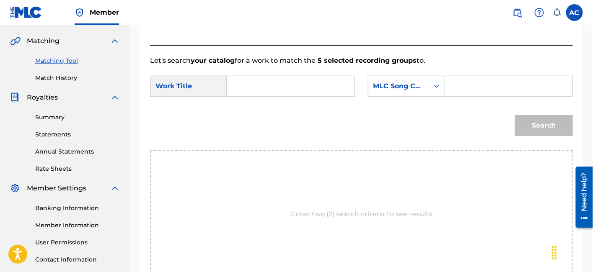
click at [286, 88] on input "Search Form" at bounding box center [290, 86] width 113 height 20
paste input "[PERSON_NAME] [PERSON_NAME]"
type input "[PERSON_NAME] [PERSON_NAME]"
click at [472, 88] on input "Search Form" at bounding box center [507, 86] width 113 height 20
paste input "TX47X8"
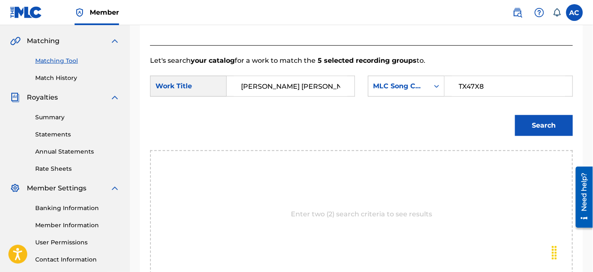
type input "TX47X8"
click at [534, 132] on button "Search" at bounding box center [544, 125] width 58 height 21
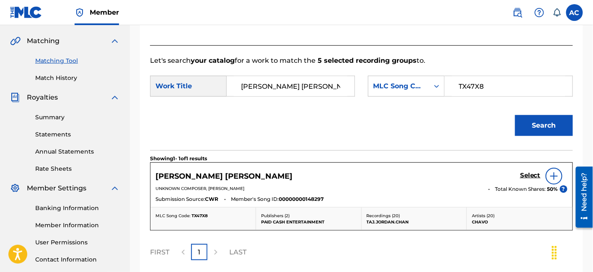
click at [528, 175] on h5 "Select" at bounding box center [530, 176] width 21 height 8
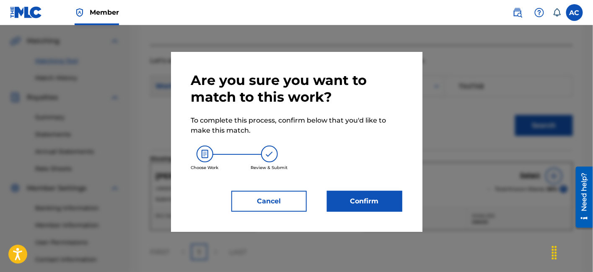
click at [377, 197] on button "Confirm" at bounding box center [364, 201] width 75 height 21
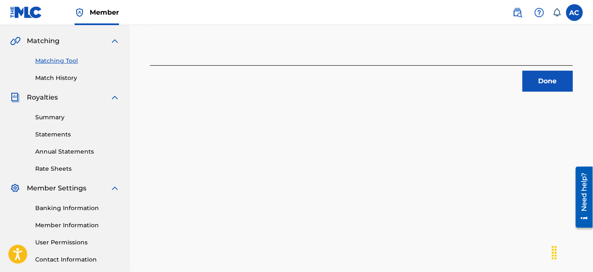
click at [534, 89] on button "Done" at bounding box center [547, 81] width 50 height 21
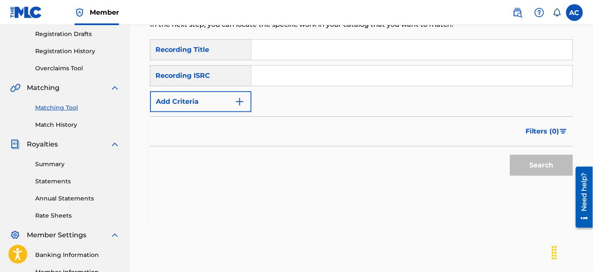
scroll to position [140, 0]
click at [287, 73] on input "Search Form" at bounding box center [411, 76] width 321 height 20
paste input "USA2P2320522"
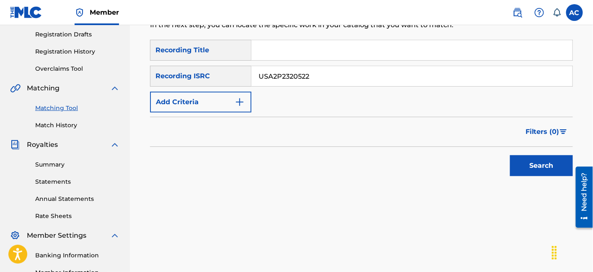
type input "USA2P2320522"
click at [547, 172] on button "Search" at bounding box center [541, 165] width 63 height 21
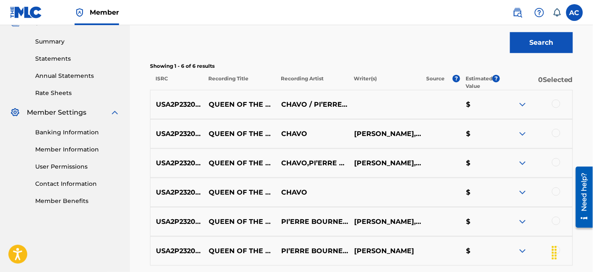
scroll to position [267, 0]
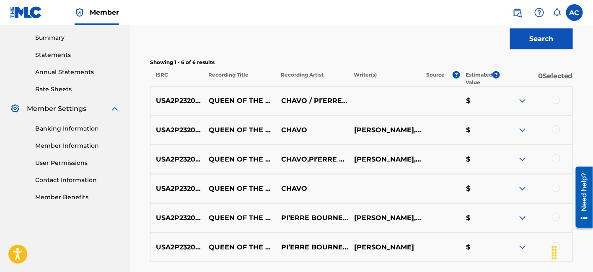
click at [554, 98] on div at bounding box center [556, 100] width 8 height 8
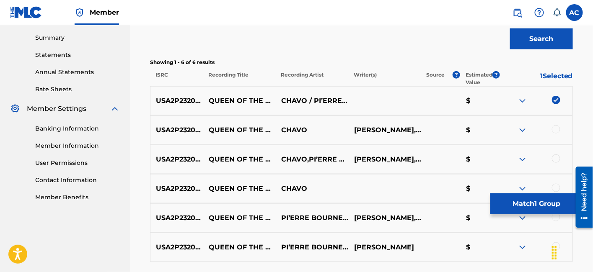
click at [552, 130] on div at bounding box center [535, 130] width 73 height 10
click at [557, 156] on div at bounding box center [556, 159] width 8 height 8
click at [556, 127] on div at bounding box center [556, 129] width 8 height 8
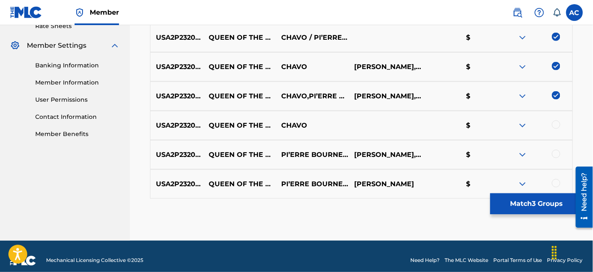
scroll to position [338, 0]
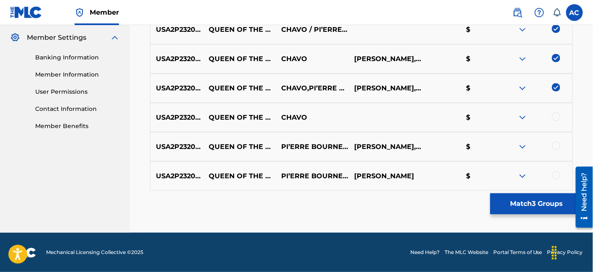
click at [555, 114] on div at bounding box center [556, 117] width 8 height 8
click at [559, 147] on div at bounding box center [556, 146] width 8 height 8
click at [555, 176] on div at bounding box center [556, 175] width 8 height 8
click at [531, 198] on button "Match 6 Groups" at bounding box center [536, 203] width 93 height 21
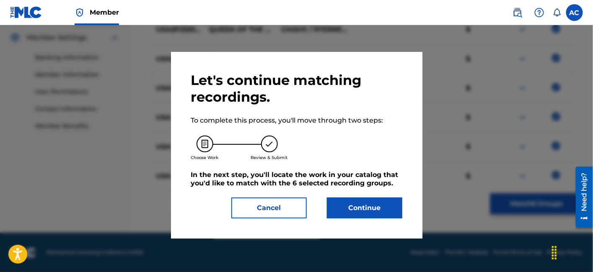
click at [383, 216] on button "Continue" at bounding box center [364, 208] width 75 height 21
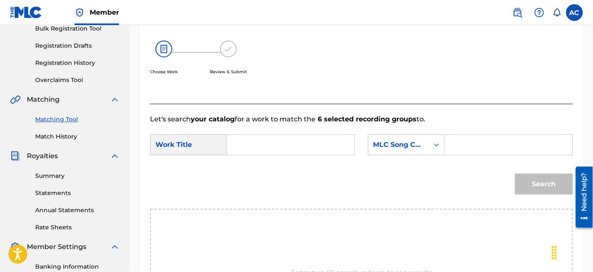
scroll to position [129, 0]
click at [268, 143] on input "Search Form" at bounding box center [290, 145] width 113 height 20
paste input "USA2P2320522"
click at [317, 155] on input "USA2P2320522" at bounding box center [290, 145] width 113 height 20
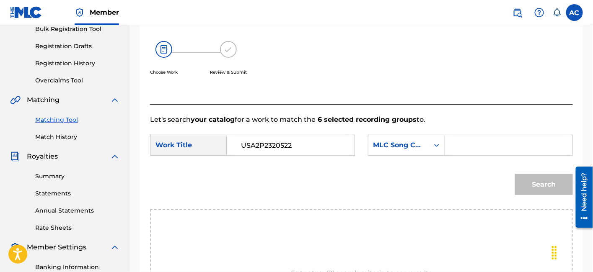
click at [317, 155] on input "USA2P2320522" at bounding box center [290, 145] width 113 height 20
paste input "Queen Of The Damned"
type input "Queen Of The Damned"
click at [459, 147] on input "Search Form" at bounding box center [507, 145] width 113 height 20
paste input "QP4XS0"
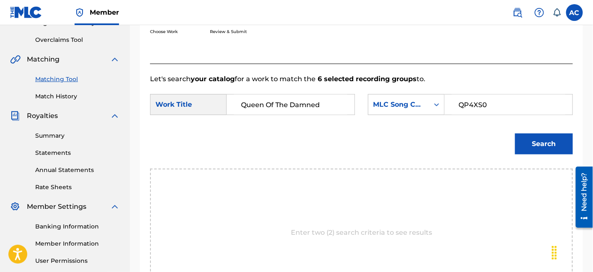
scroll to position [171, 0]
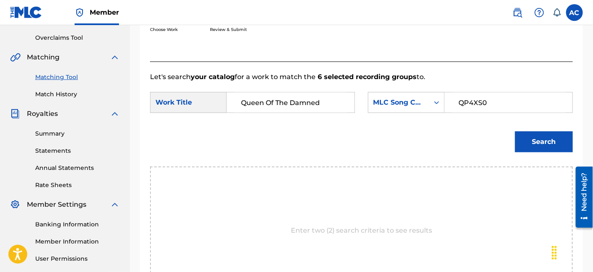
type input "QP4XS0"
click at [533, 134] on button "Search" at bounding box center [544, 142] width 58 height 21
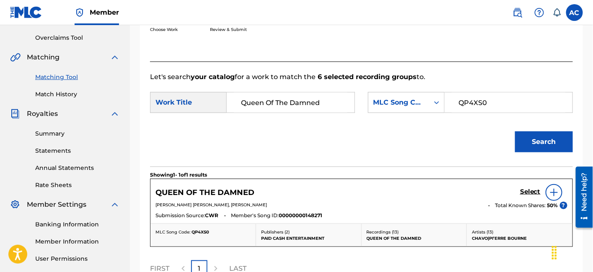
click at [530, 191] on h5 "Select" at bounding box center [530, 192] width 21 height 8
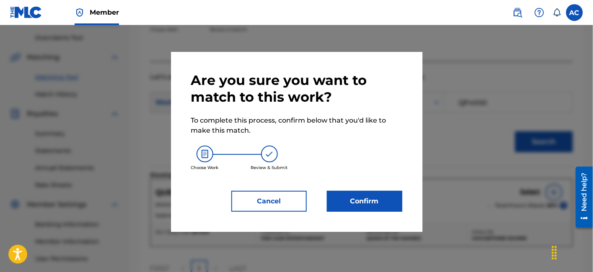
click at [391, 205] on button "Confirm" at bounding box center [364, 201] width 75 height 21
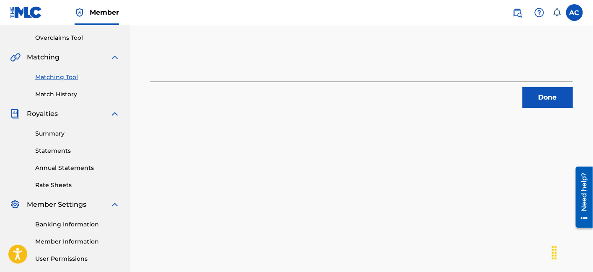
click at [524, 96] on button "Done" at bounding box center [547, 97] width 50 height 21
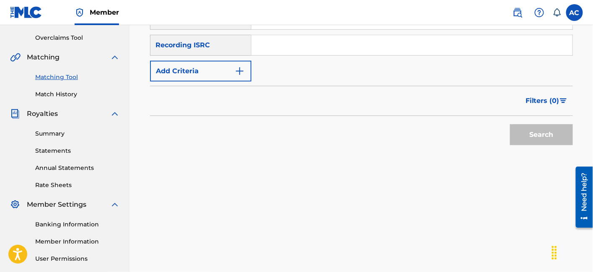
click at [356, 51] on input "Search Form" at bounding box center [411, 45] width 321 height 20
paste input "USLZJ2075195"
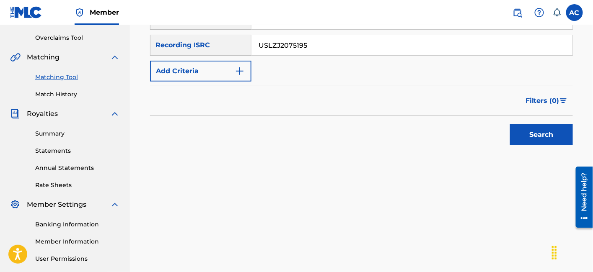
type input "USLZJ2075195"
click at [517, 131] on button "Search" at bounding box center [541, 134] width 63 height 21
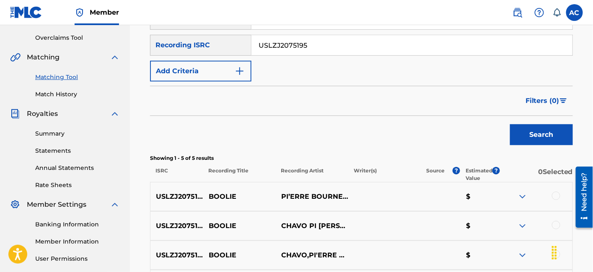
scroll to position [309, 0]
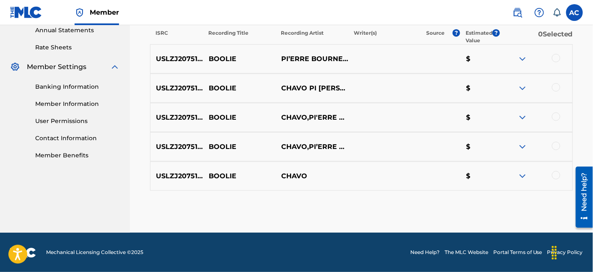
click at [554, 59] on div at bounding box center [556, 58] width 8 height 8
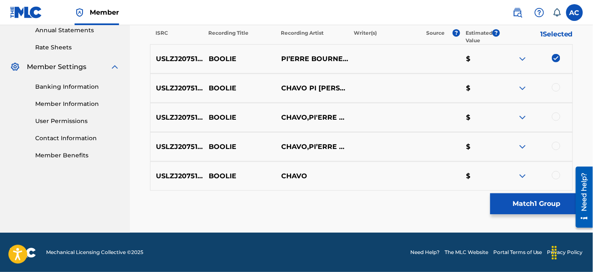
click at [554, 85] on div at bounding box center [556, 87] width 8 height 8
click at [555, 120] on div at bounding box center [556, 117] width 8 height 8
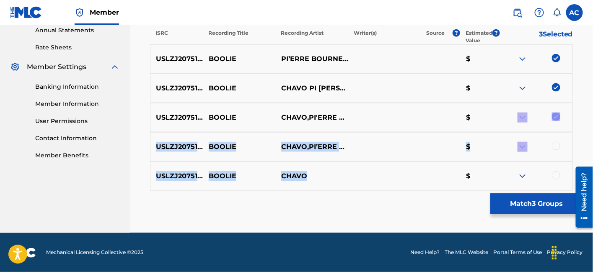
drag, startPoint x: 555, startPoint y: 120, endPoint x: 401, endPoint y: 214, distance: 179.9
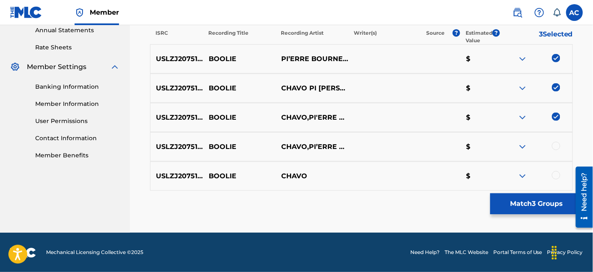
click at [554, 144] on div at bounding box center [556, 146] width 8 height 8
click at [555, 180] on div at bounding box center [535, 176] width 73 height 10
click at [555, 174] on div at bounding box center [556, 175] width 8 height 8
click at [543, 199] on button "Match 5 Groups" at bounding box center [536, 203] width 93 height 21
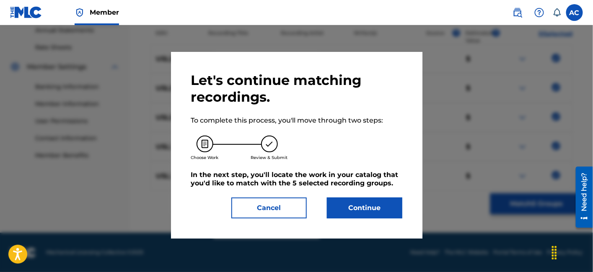
click at [370, 213] on button "Continue" at bounding box center [364, 208] width 75 height 21
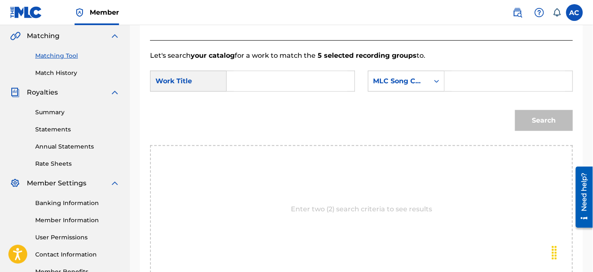
scroll to position [192, 0]
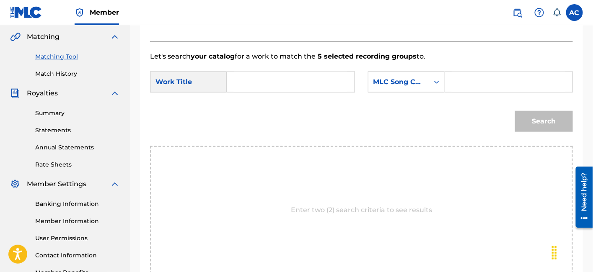
click at [296, 78] on input "Search Form" at bounding box center [290, 82] width 113 height 20
paste input "BOOLIE"
type input "BOOLIE"
click at [501, 89] on input "Search Form" at bounding box center [507, 82] width 113 height 20
paste input "BE6PWE"
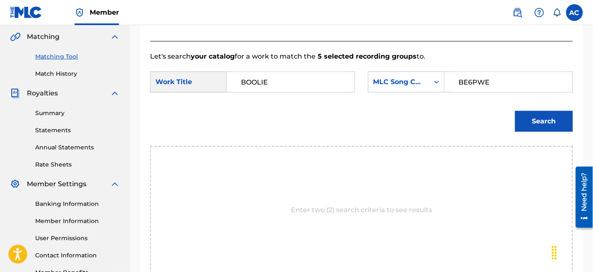
type input "BE6PWE"
click at [544, 132] on div "Search" at bounding box center [542, 120] width 62 height 34
click at [543, 130] on button "Search" at bounding box center [544, 121] width 58 height 21
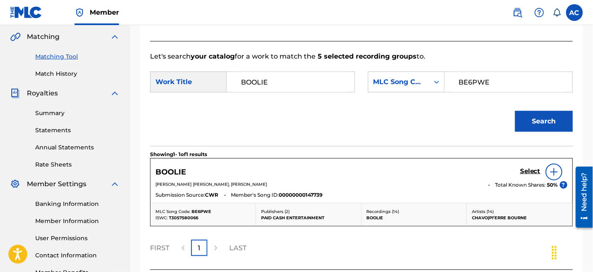
click at [527, 172] on h5 "Select" at bounding box center [530, 172] width 21 height 8
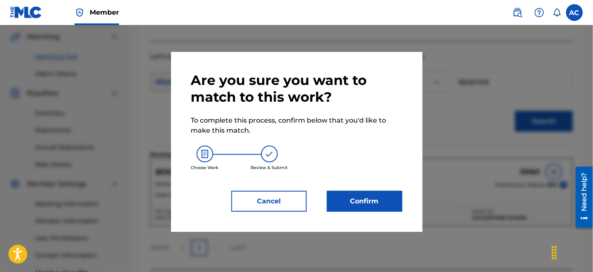
click at [378, 198] on button "Confirm" at bounding box center [364, 201] width 75 height 21
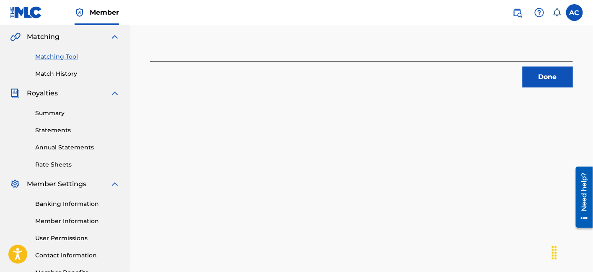
click at [535, 72] on button "Done" at bounding box center [547, 77] width 50 height 21
